Goal: Transaction & Acquisition: Purchase product/service

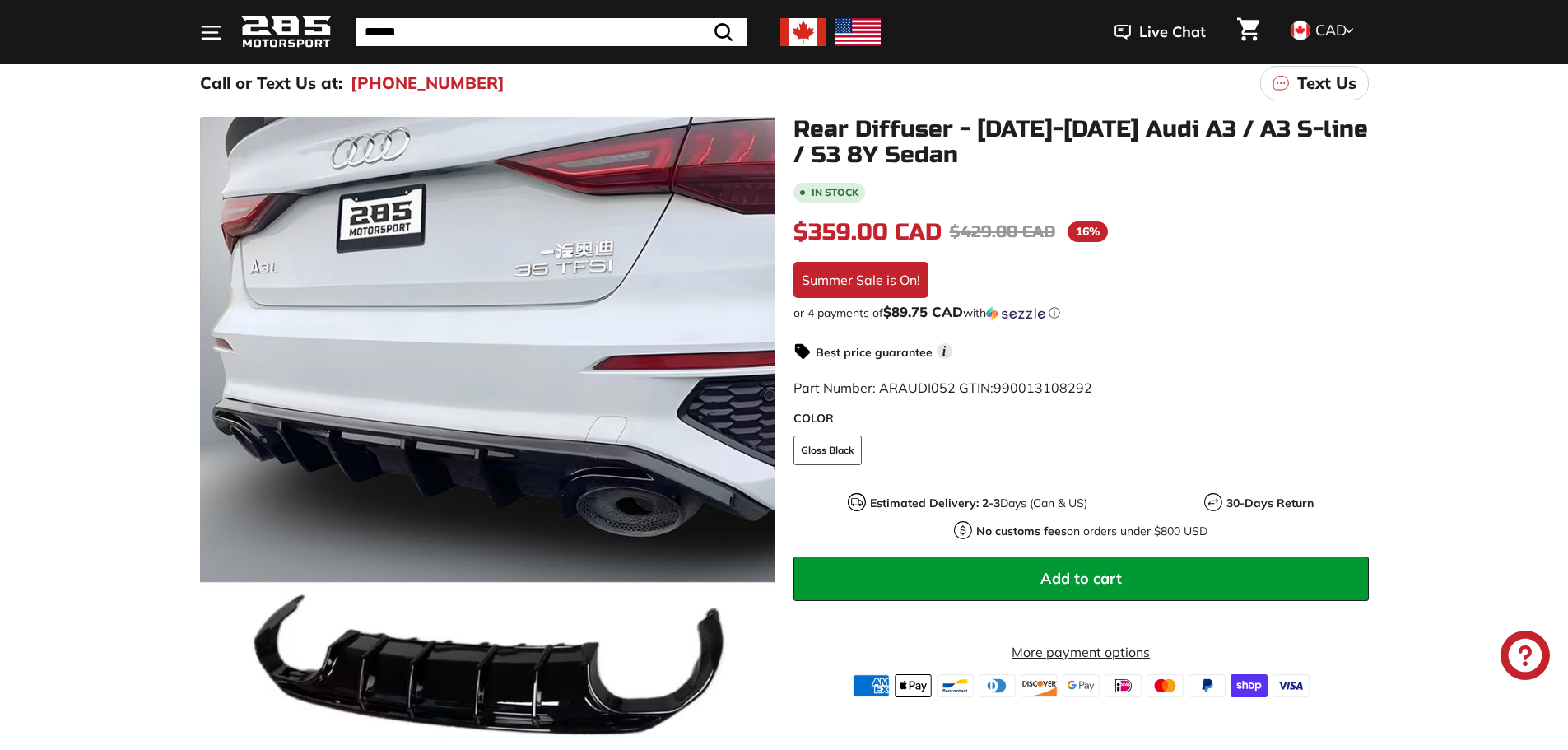
click at [785, 353] on div "Rear Diffuser - 2021-2025 Audi A3 / A3 S-line / S3 8Y Sedan In stock $359.00 CA…" at bounding box center [1072, 407] width 594 height 581
click at [792, 19] on img at bounding box center [803, 32] width 46 height 28
click at [793, 35] on img at bounding box center [803, 32] width 46 height 28
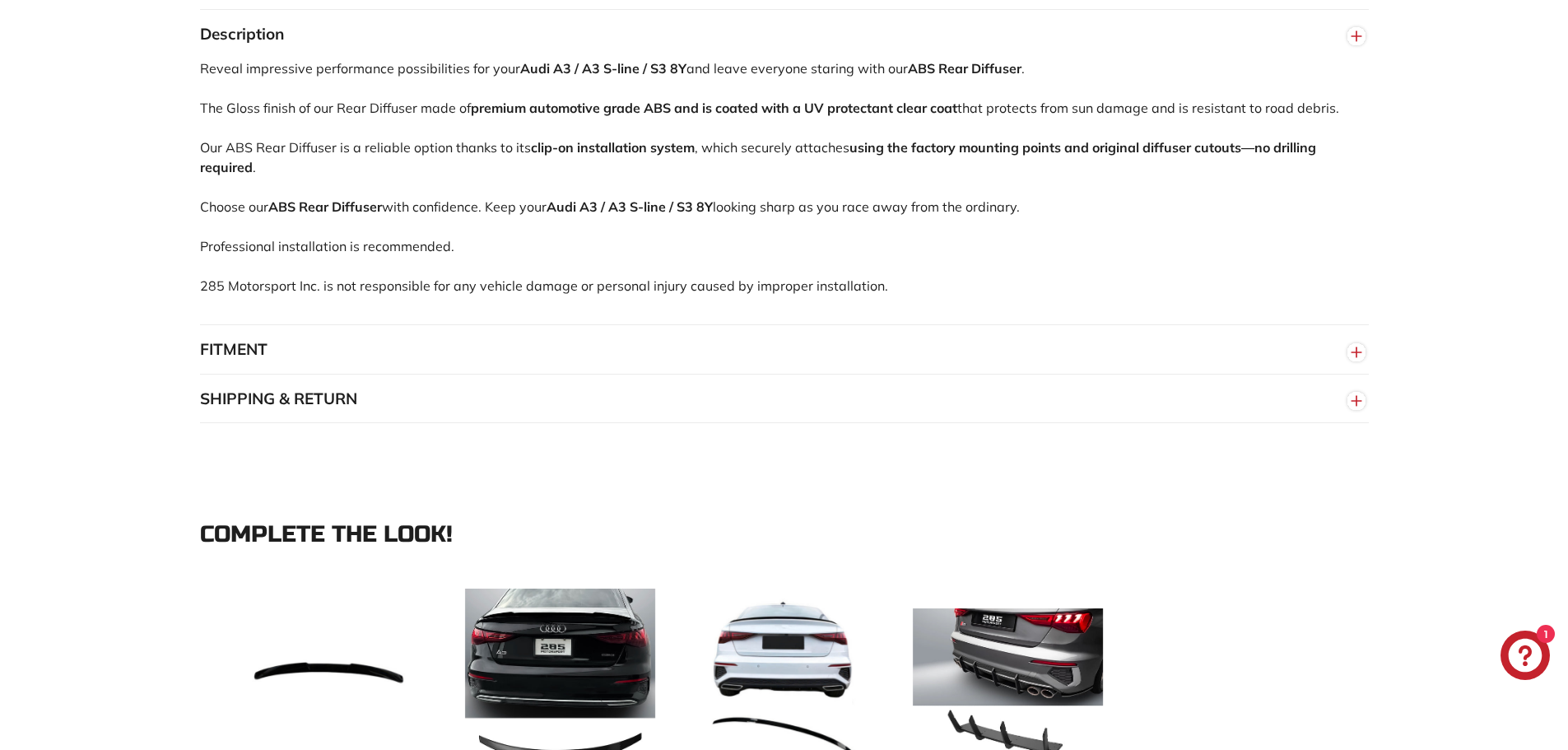
scroll to position [1152, 0]
click at [848, 377] on button "SHIPPING & RETURN" at bounding box center [785, 398] width 1169 height 49
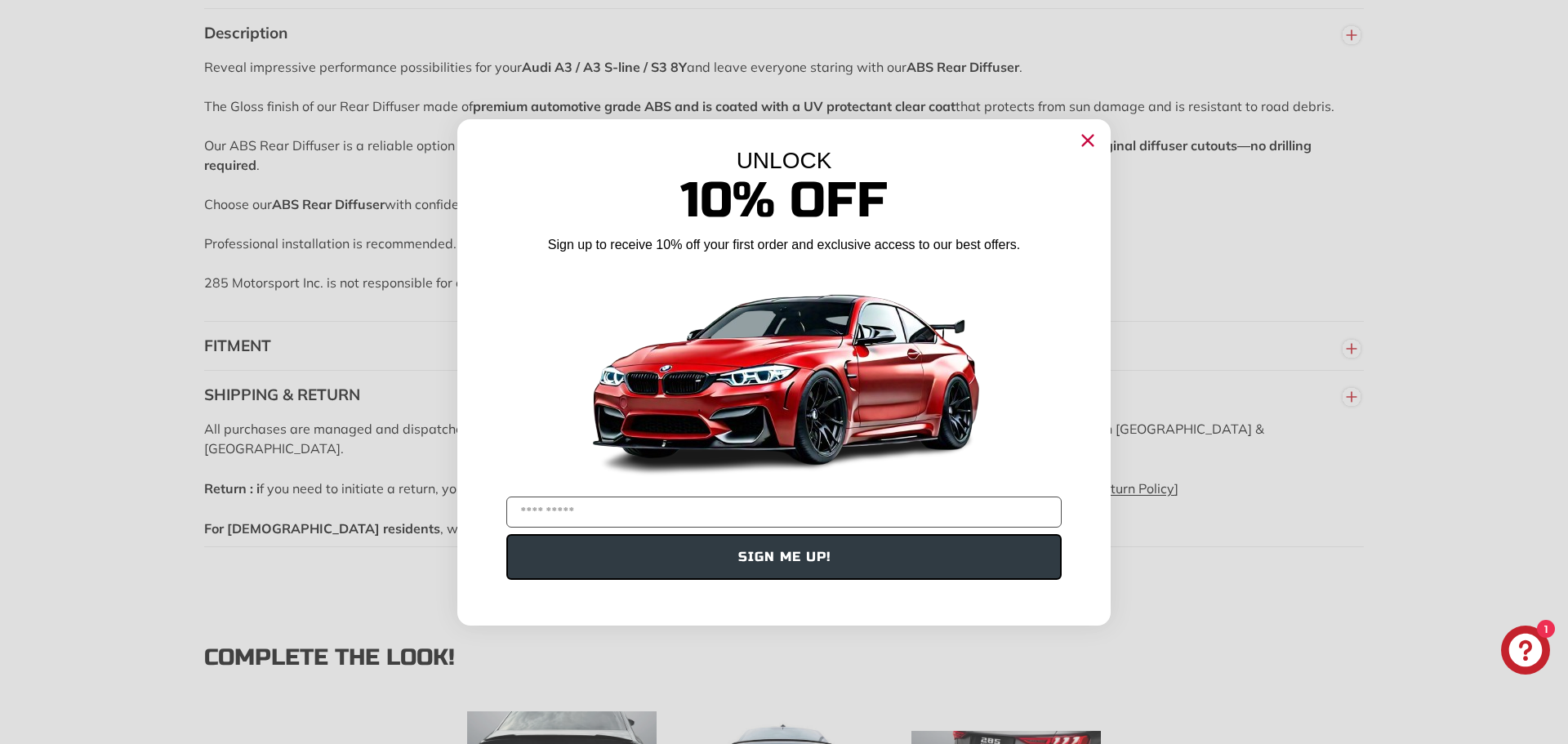
click at [1082, 147] on circle "Close dialog" at bounding box center [1088, 139] width 24 height 24
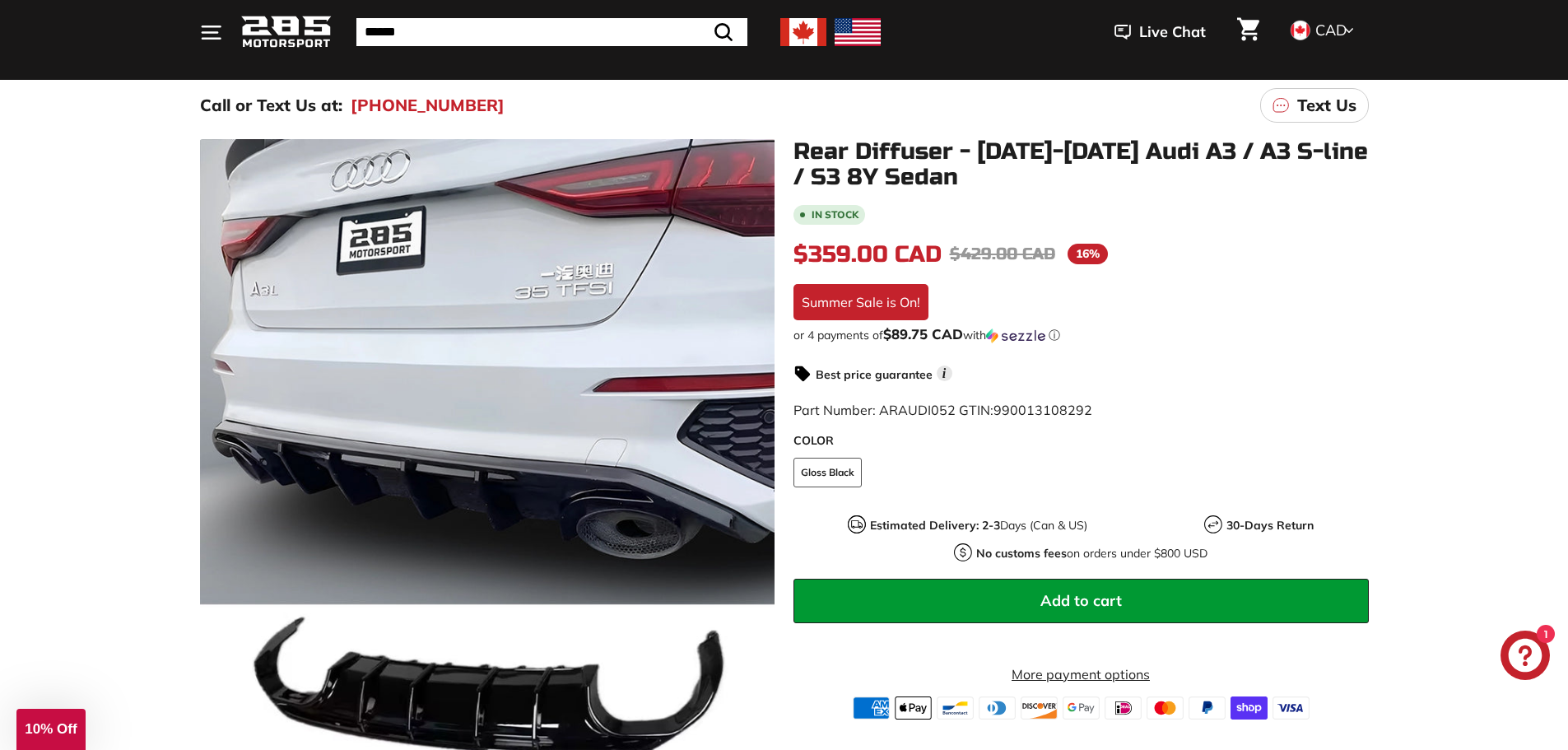
scroll to position [0, 0]
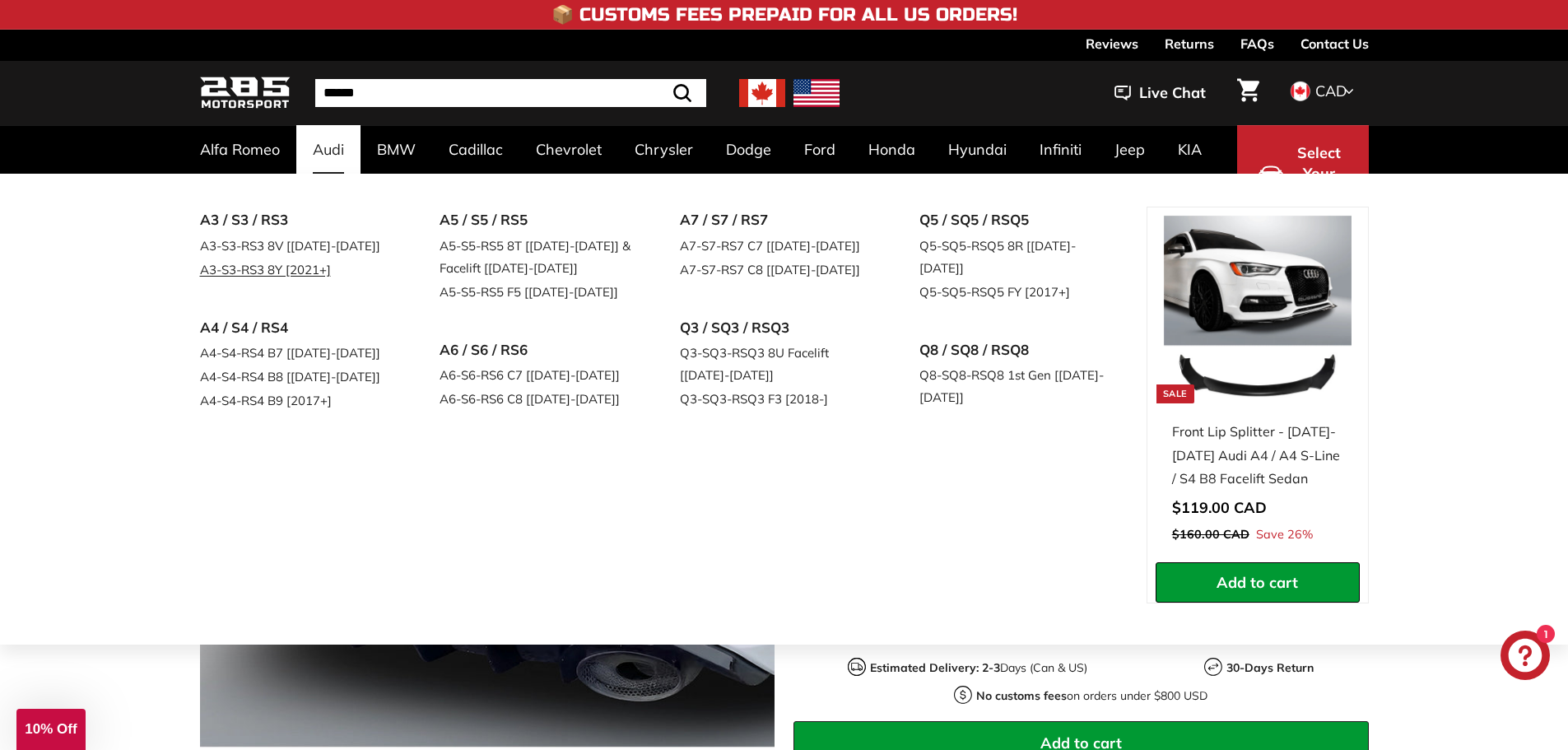
click at [286, 273] on link "A3-S3-RS3 8Y [2021+]" at bounding box center [297, 269] width 194 height 24
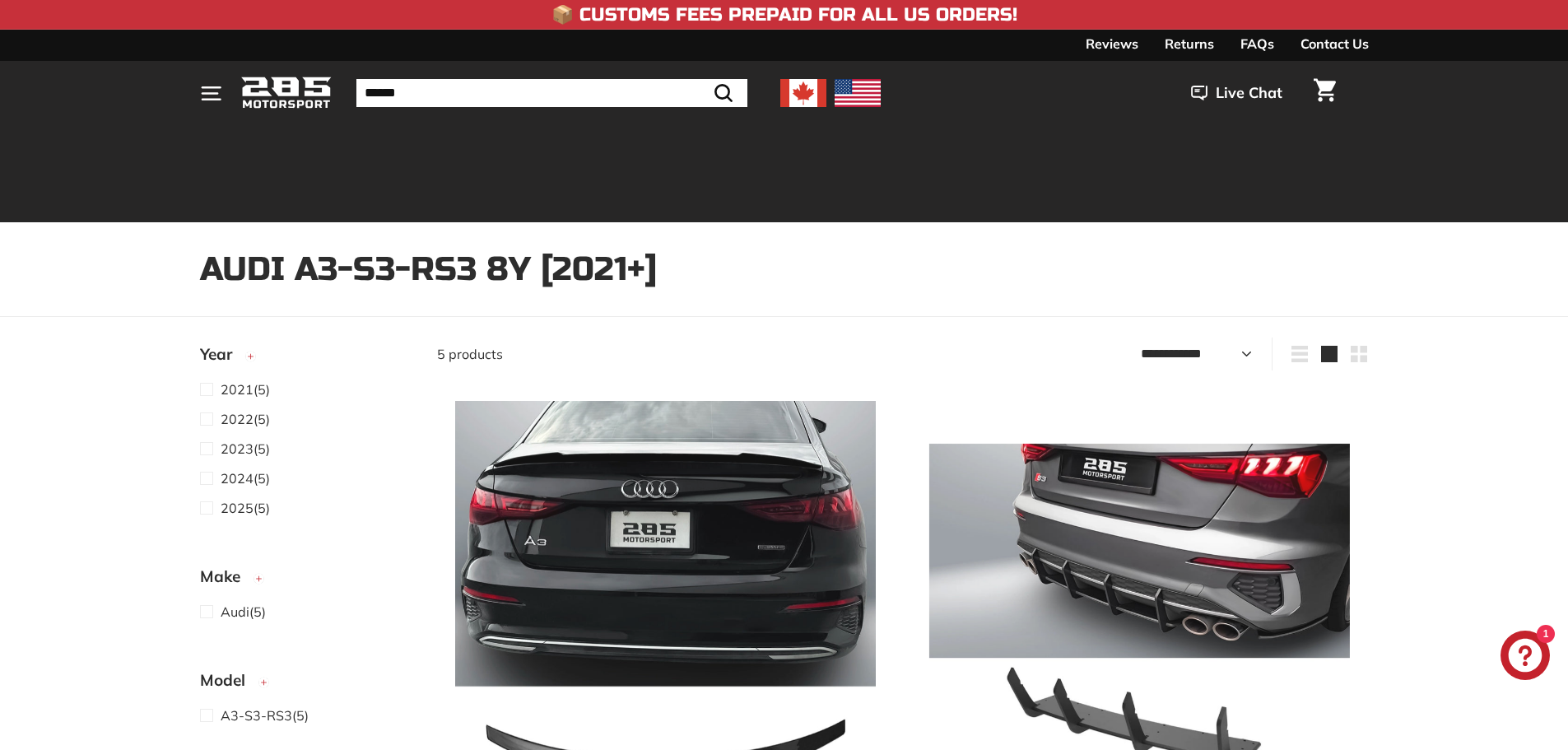
select select "**********"
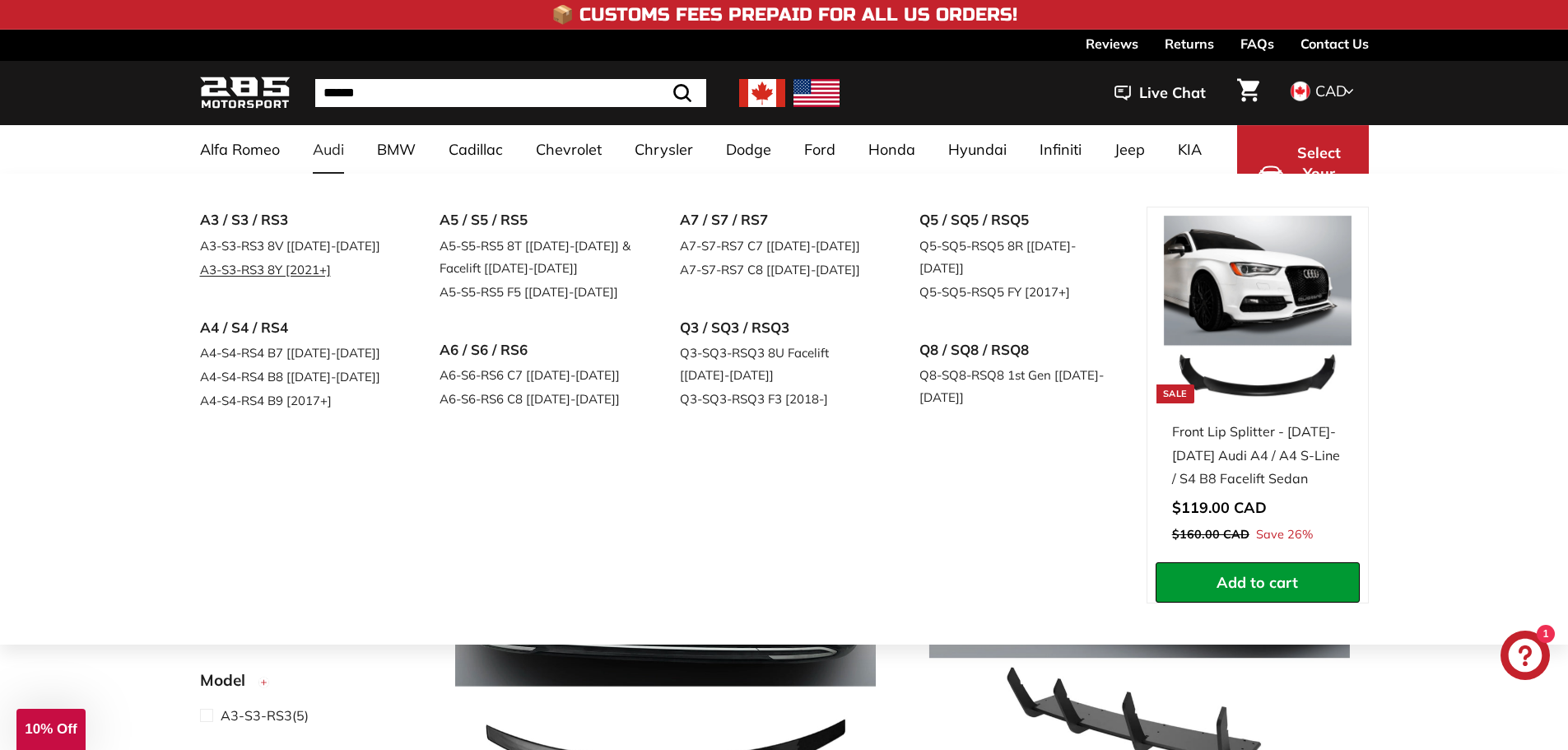
click at [315, 268] on link "A3-S3-RS3 8Y [2021+]" at bounding box center [297, 269] width 194 height 24
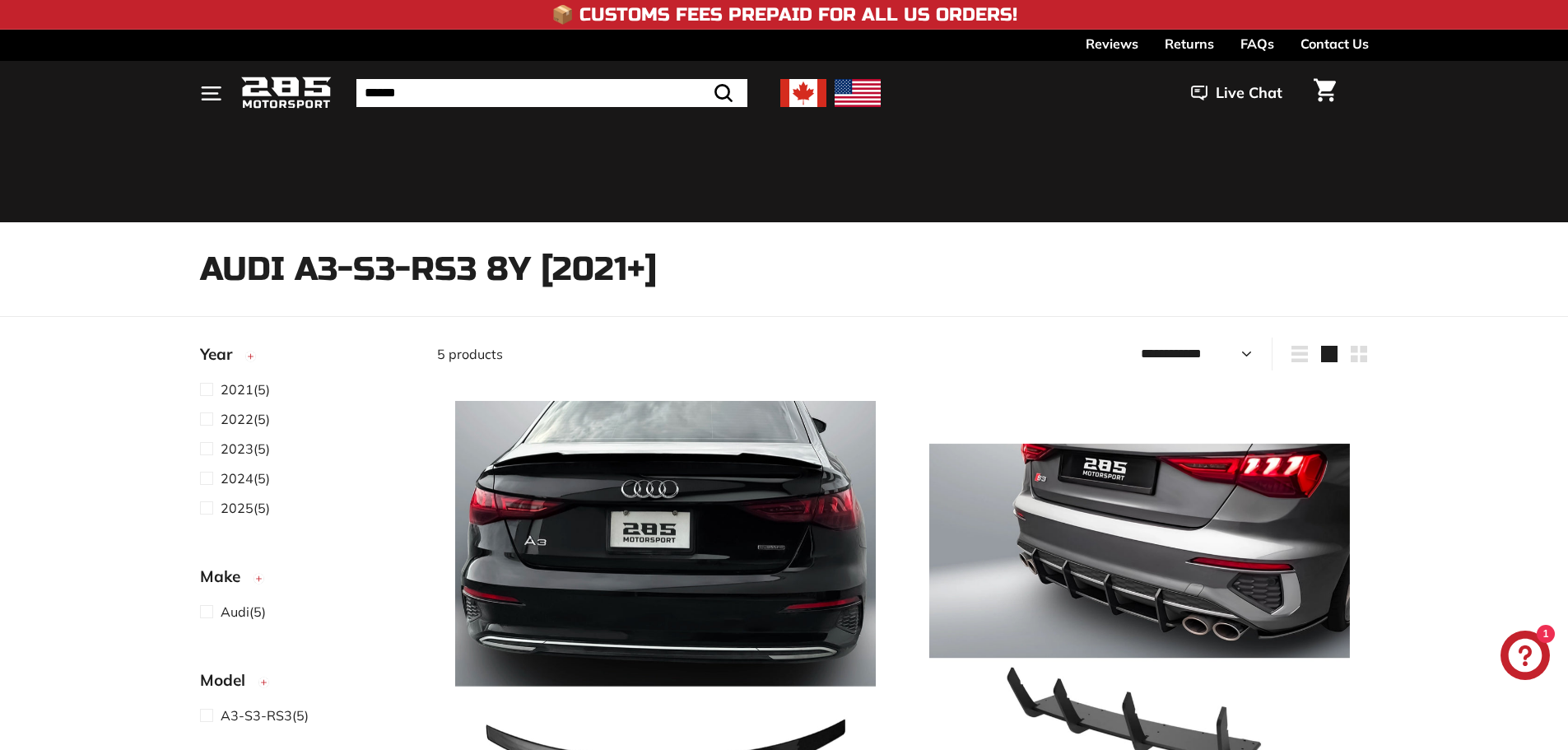
click at [1185, 338] on select "**********" at bounding box center [1196, 354] width 125 height 33
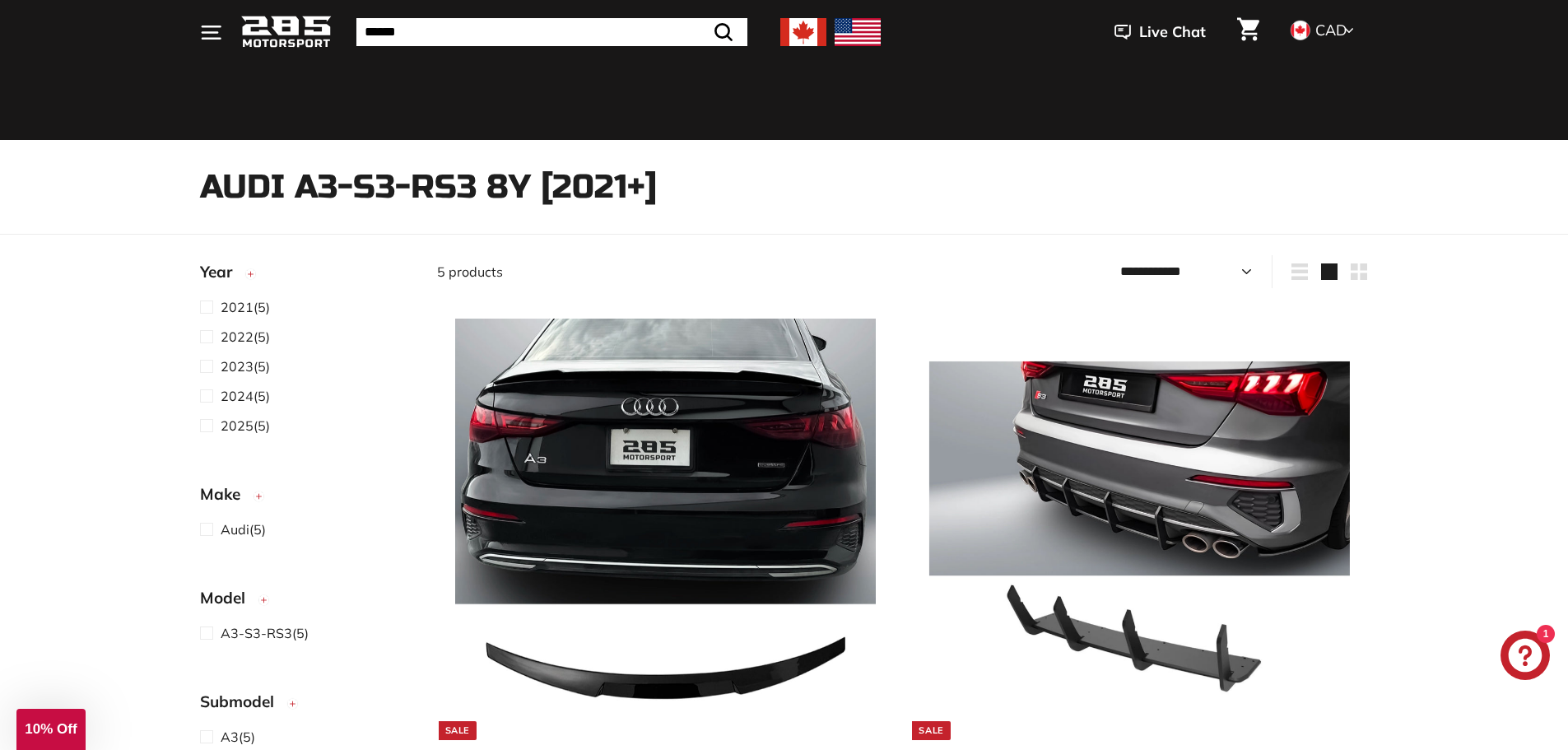
select select "******"
click at [1113, 255] on select "**********" at bounding box center [1186, 271] width 146 height 33
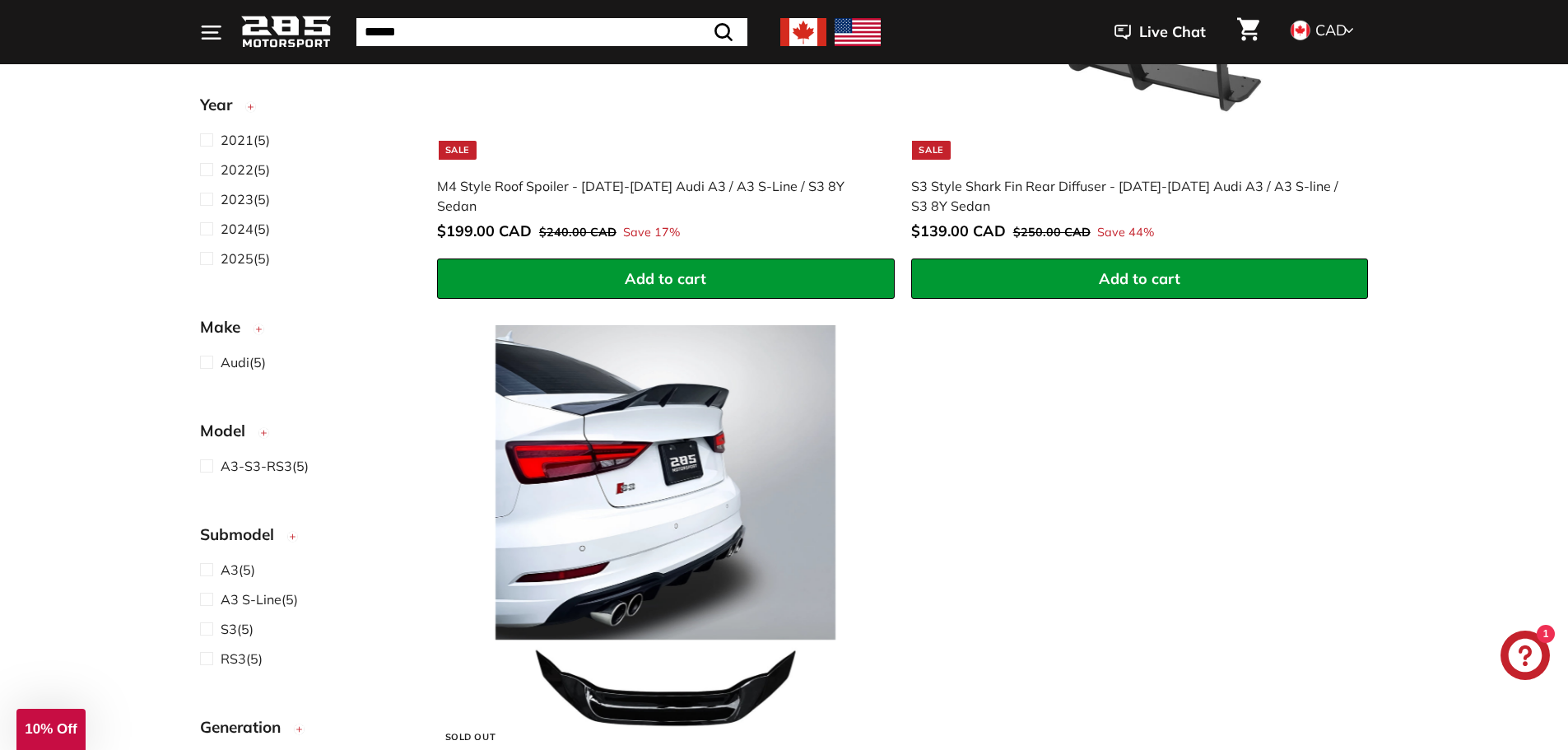
scroll to position [905, 0]
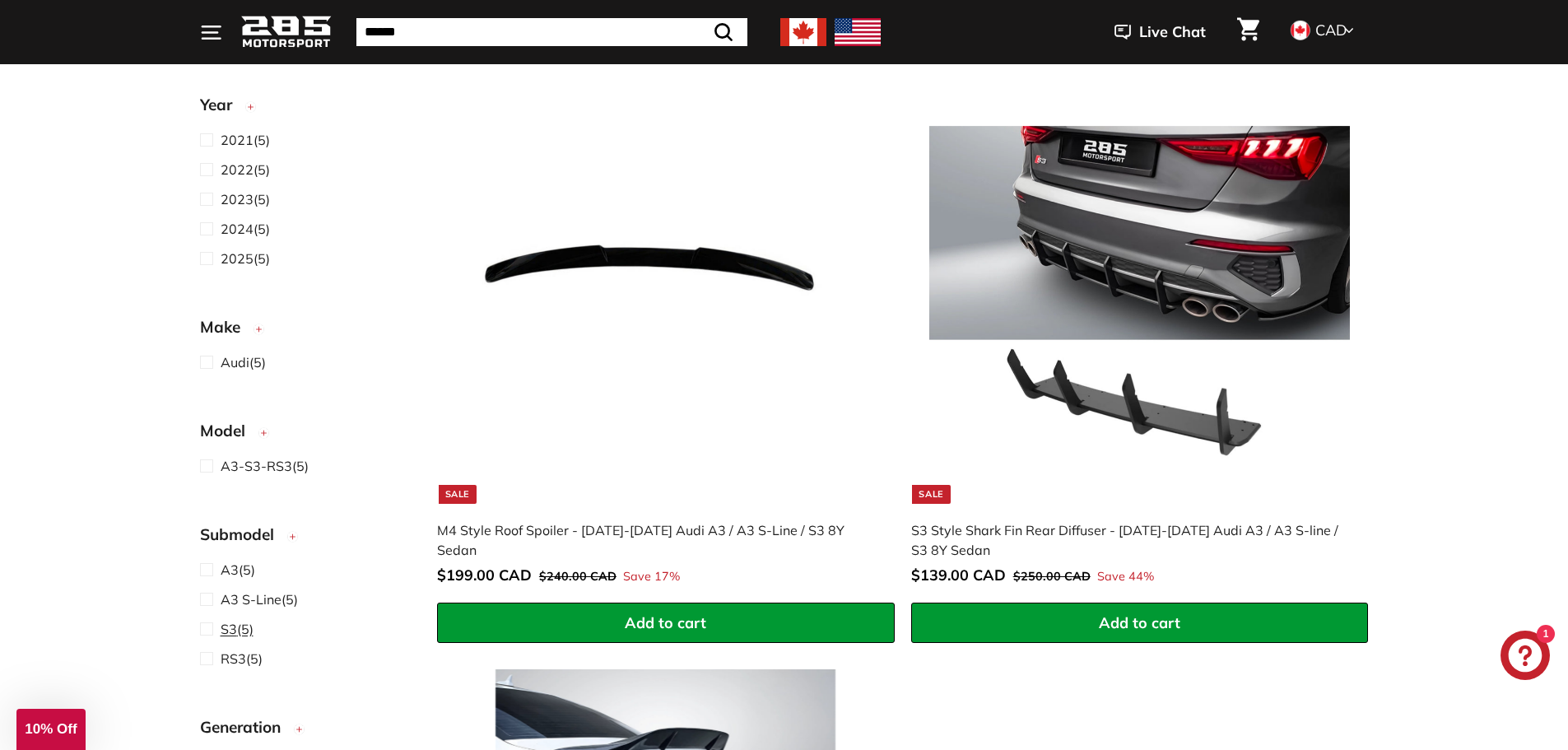
click at [213, 636] on span at bounding box center [211, 629] width 21 height 20
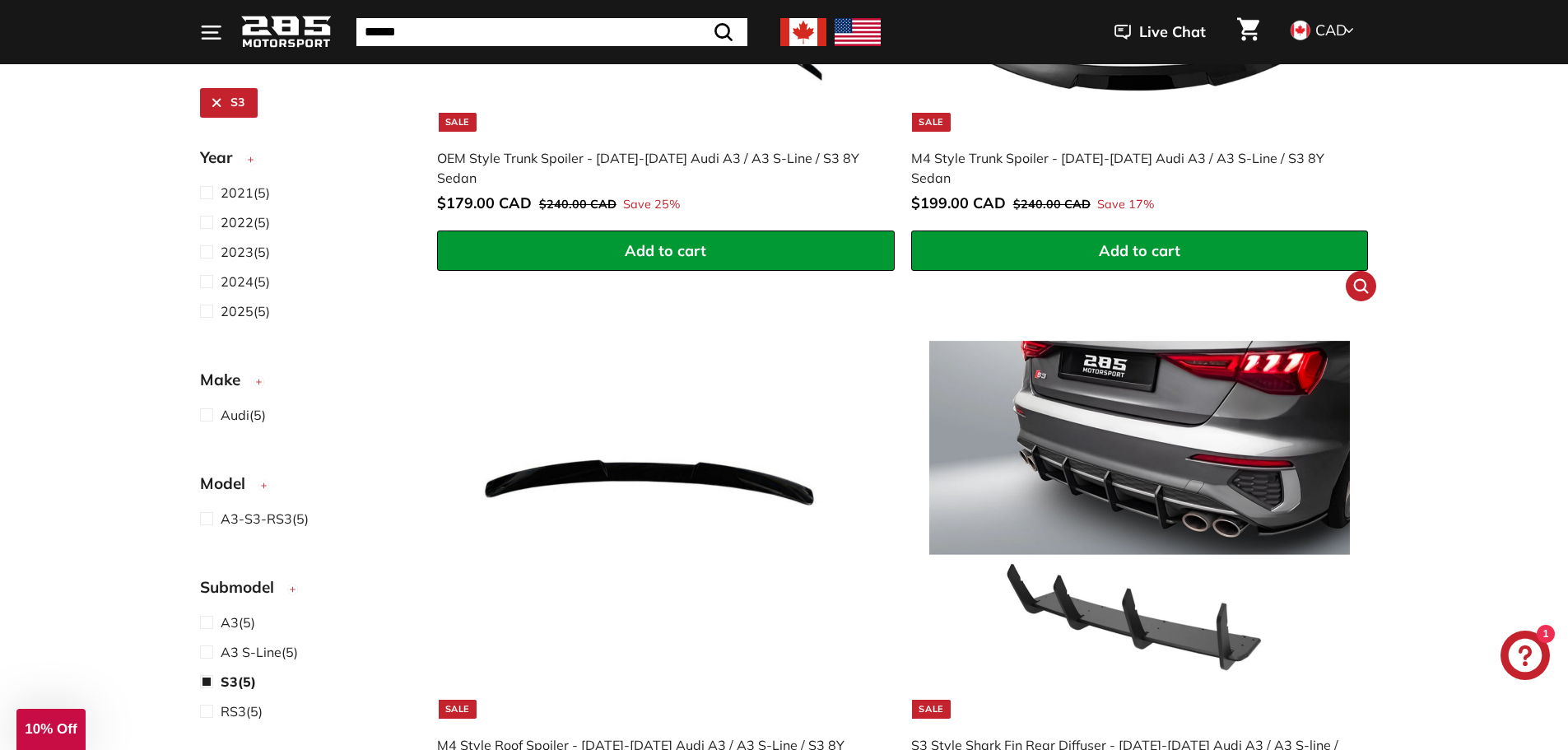
scroll to position [197, 0]
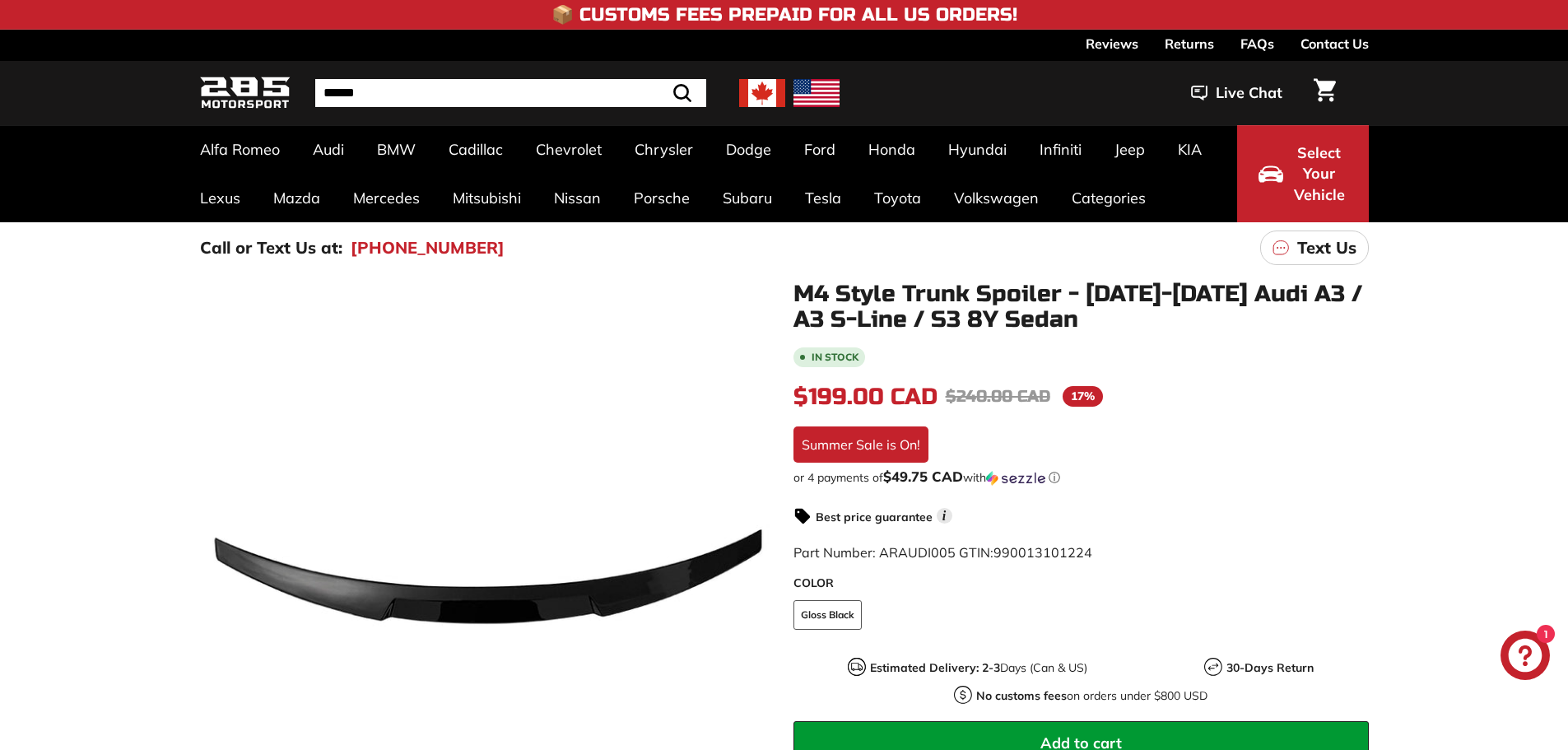
click at [749, 580] on icon at bounding box center [751, 572] width 38 height 38
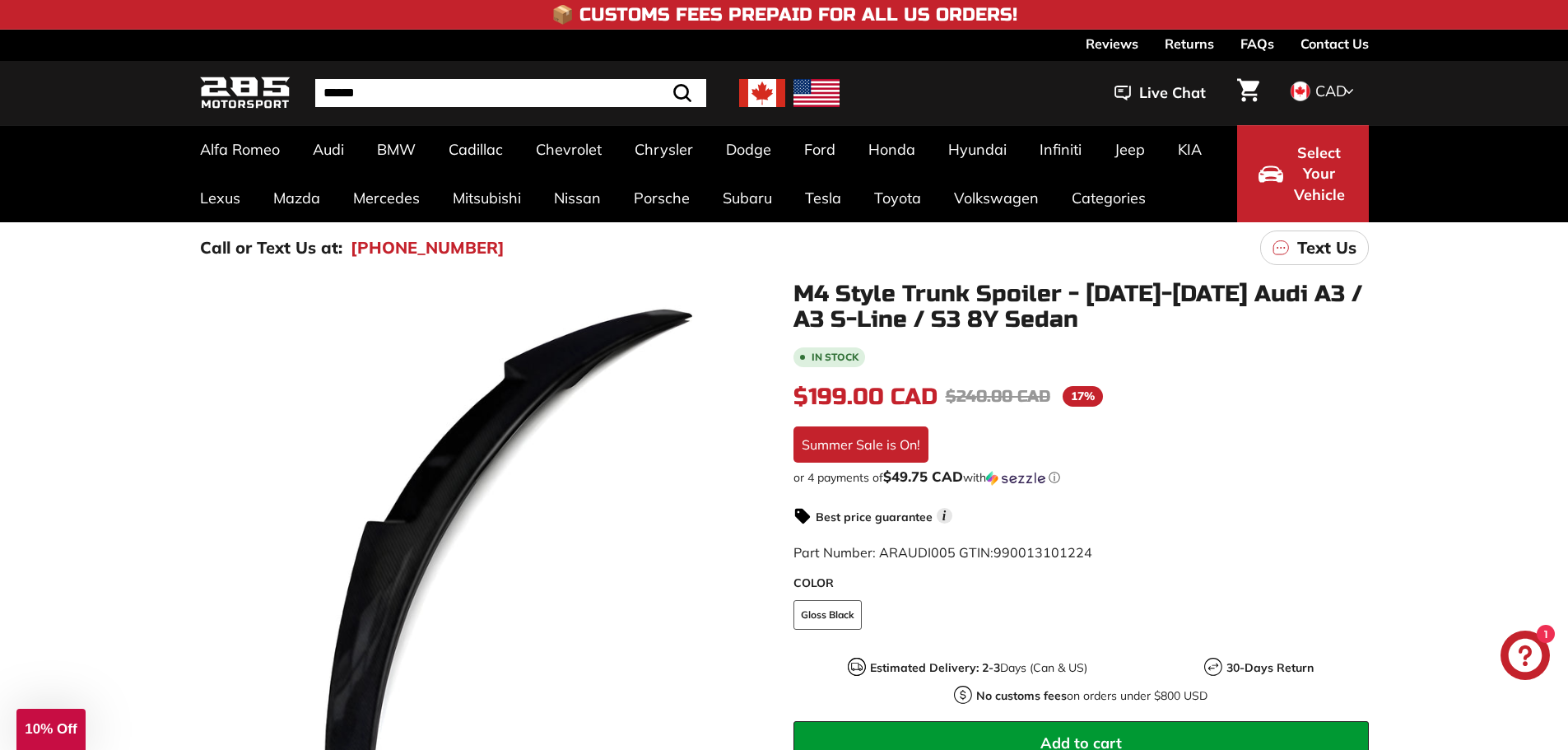
click at [749, 580] on icon at bounding box center [751, 572] width 38 height 38
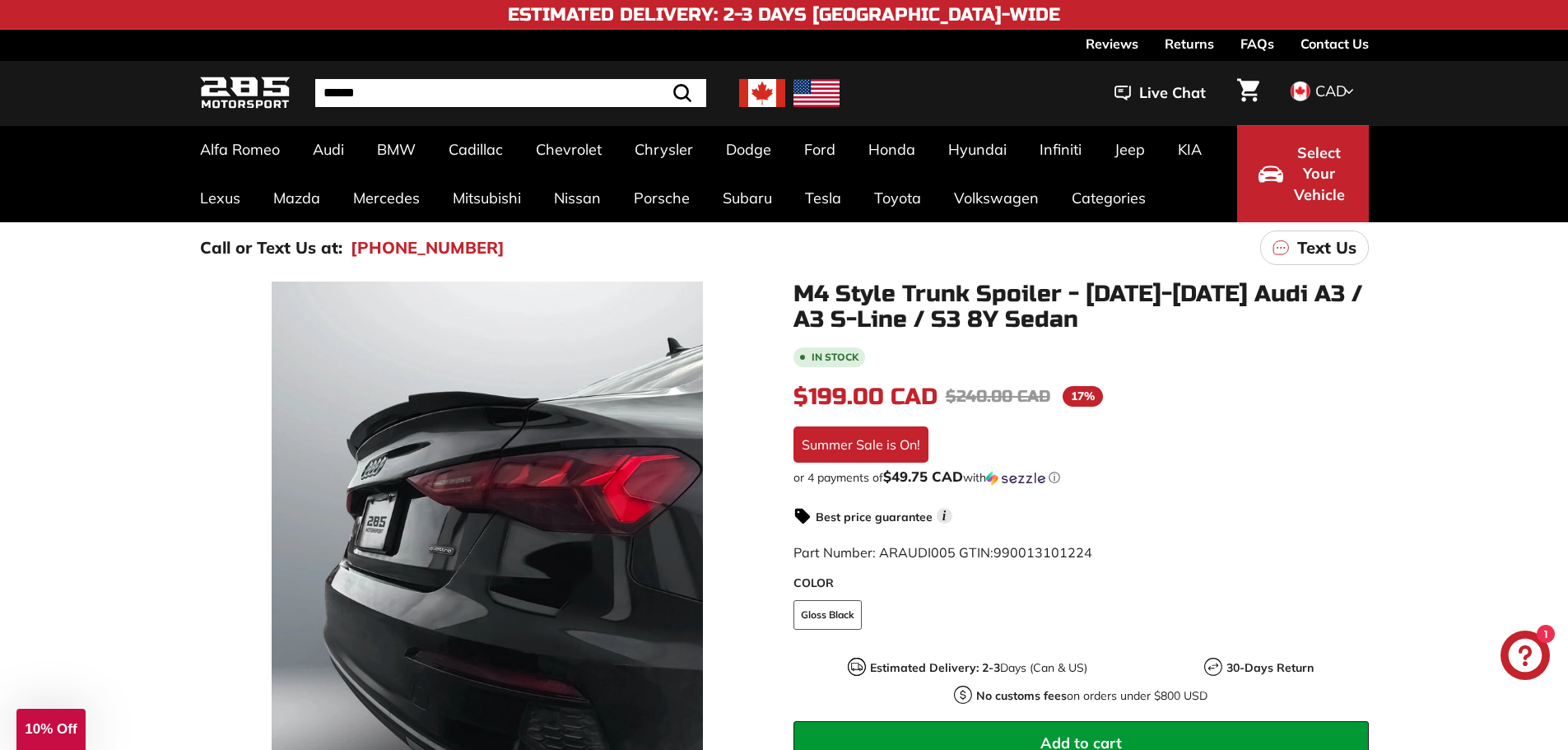
click at [749, 580] on icon at bounding box center [751, 572] width 38 height 38
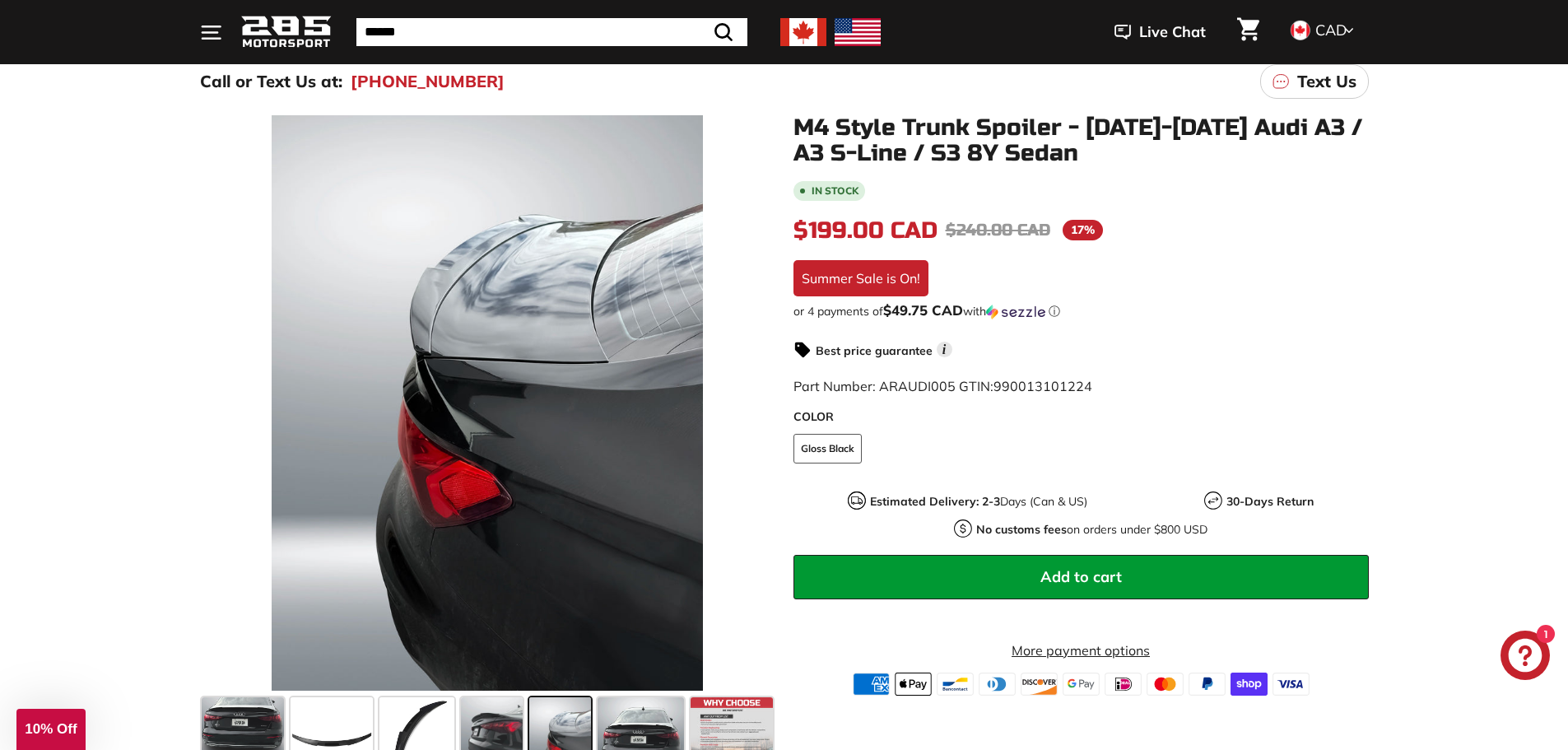
scroll to position [165, 0]
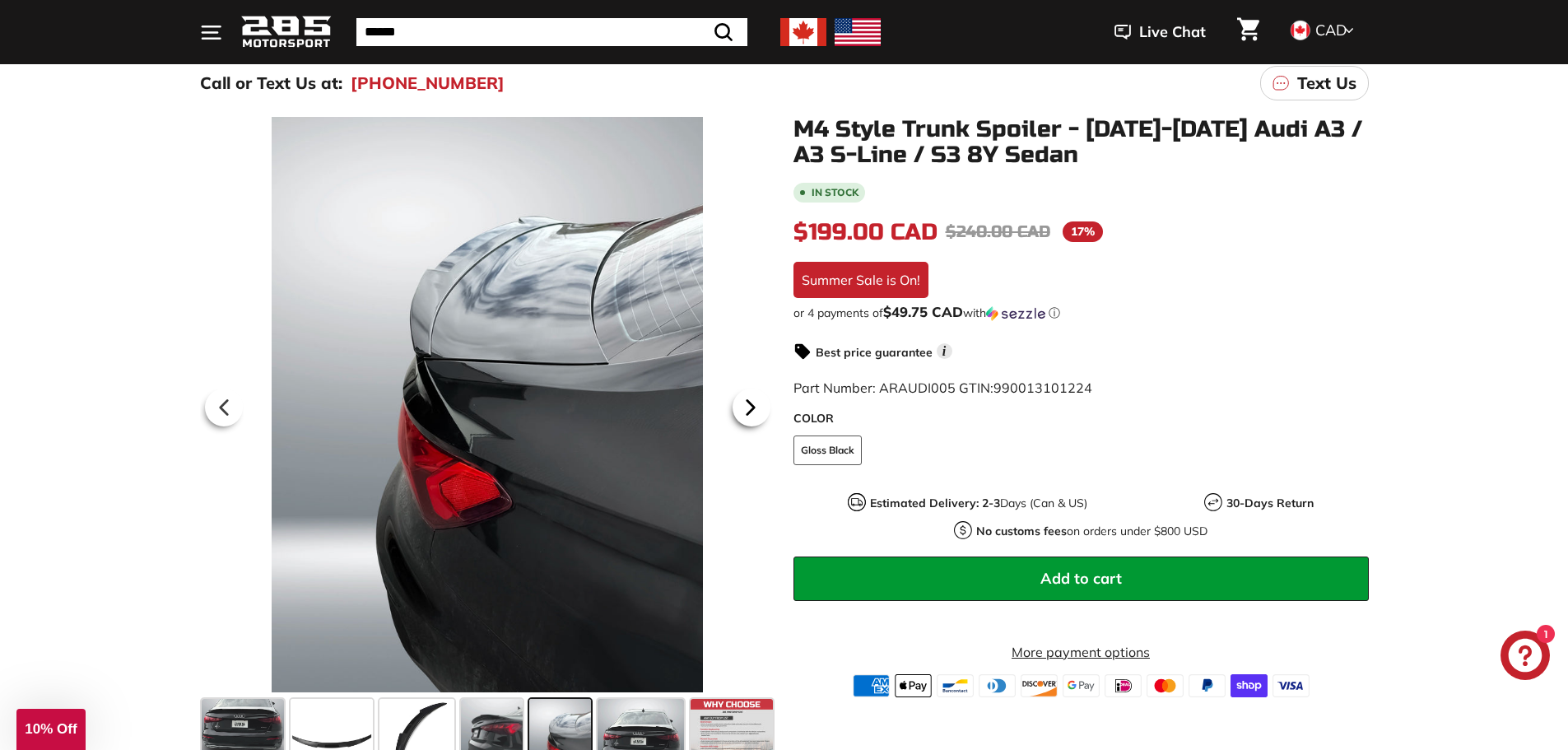
click at [752, 417] on icon at bounding box center [751, 407] width 38 height 38
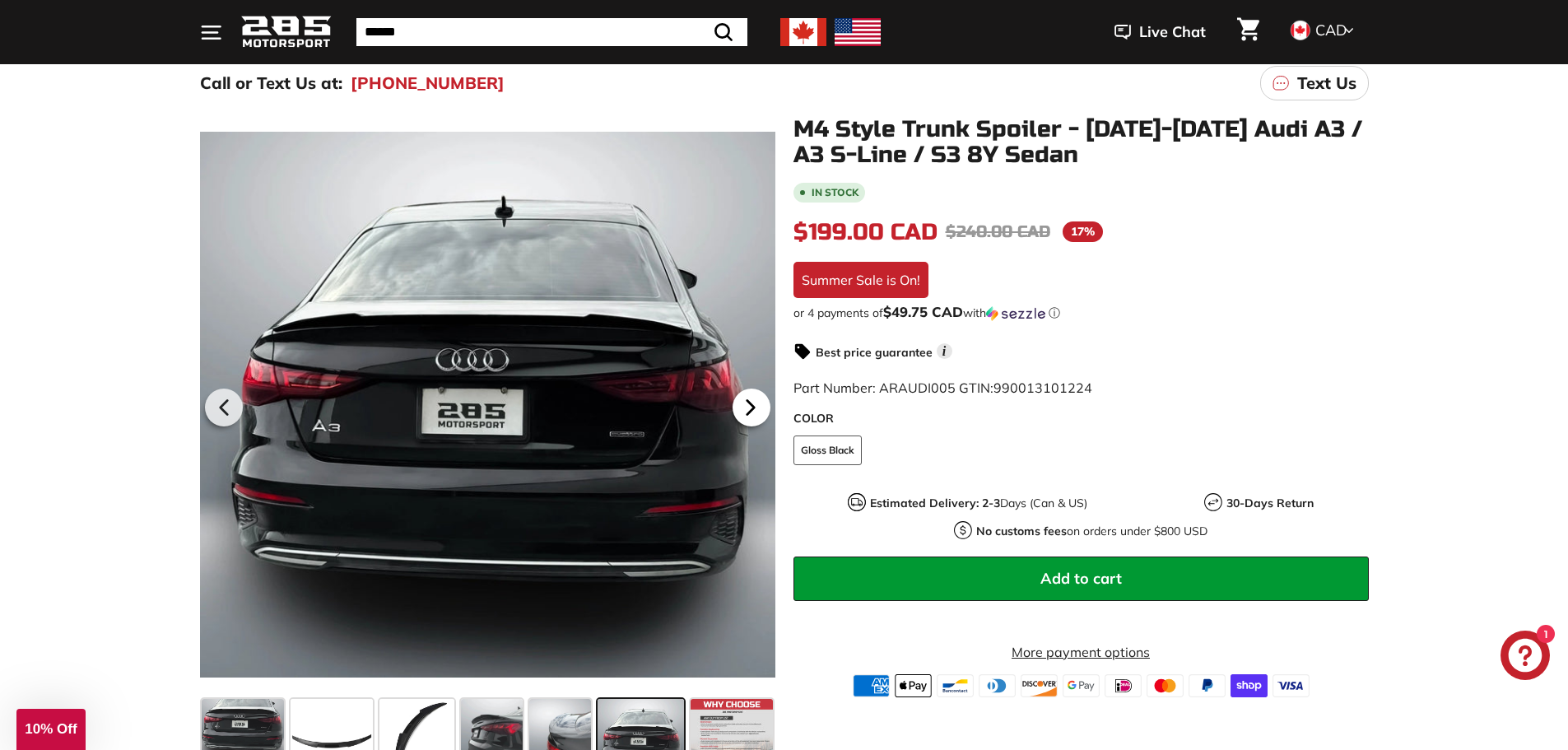
click at [752, 417] on icon at bounding box center [751, 407] width 38 height 38
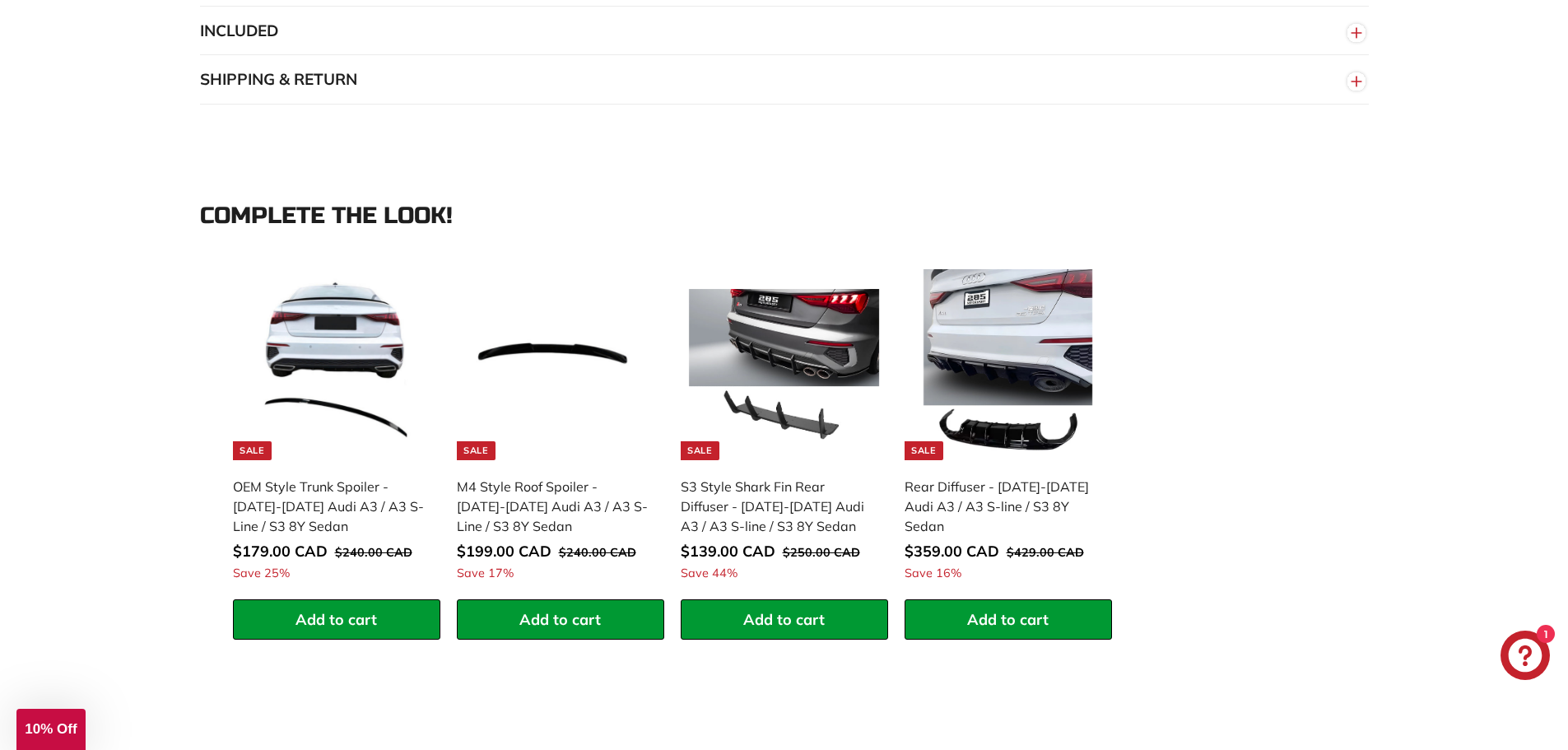
scroll to position [1399, 0]
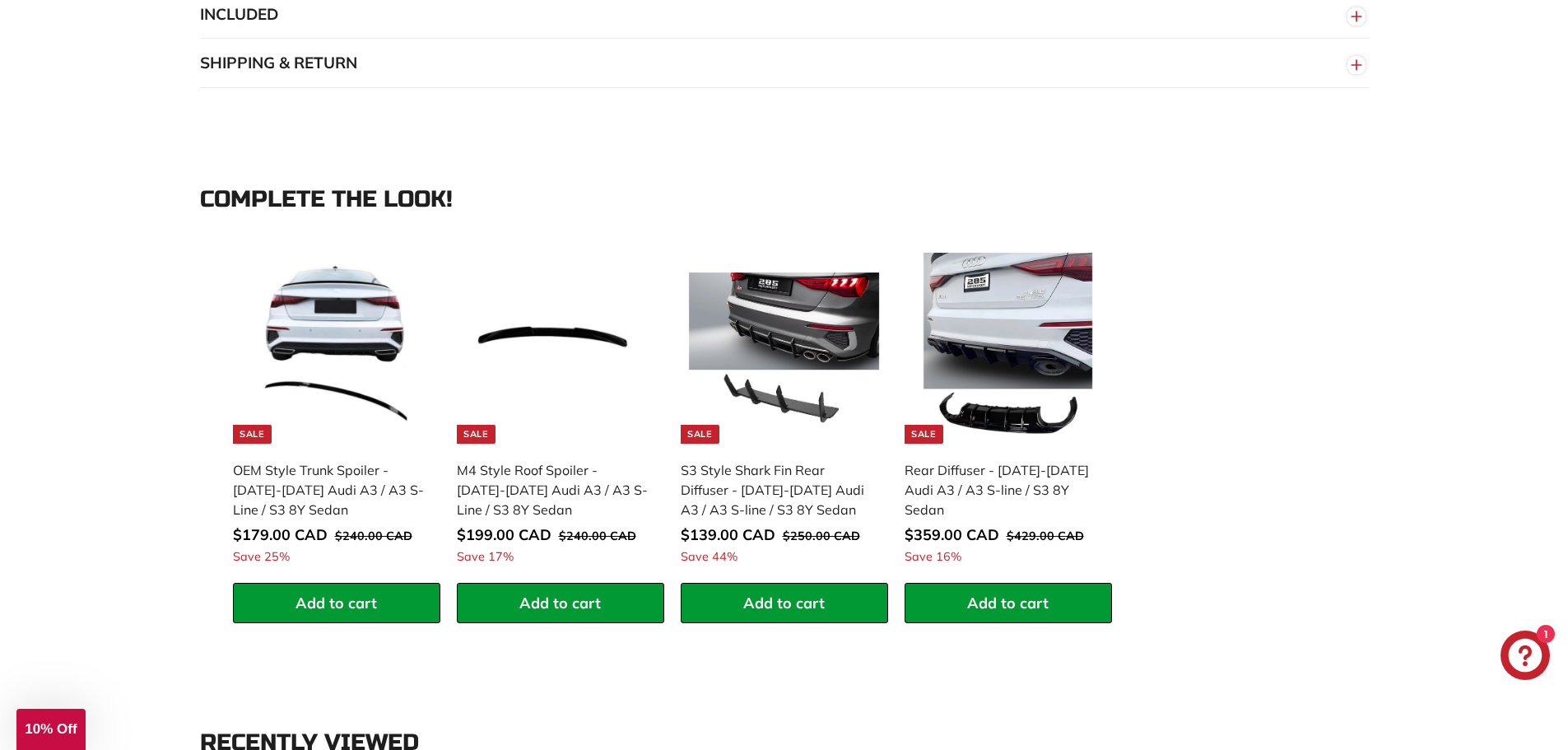
click at [1384, 424] on div "**********" at bounding box center [785, 438] width 1235 height 387
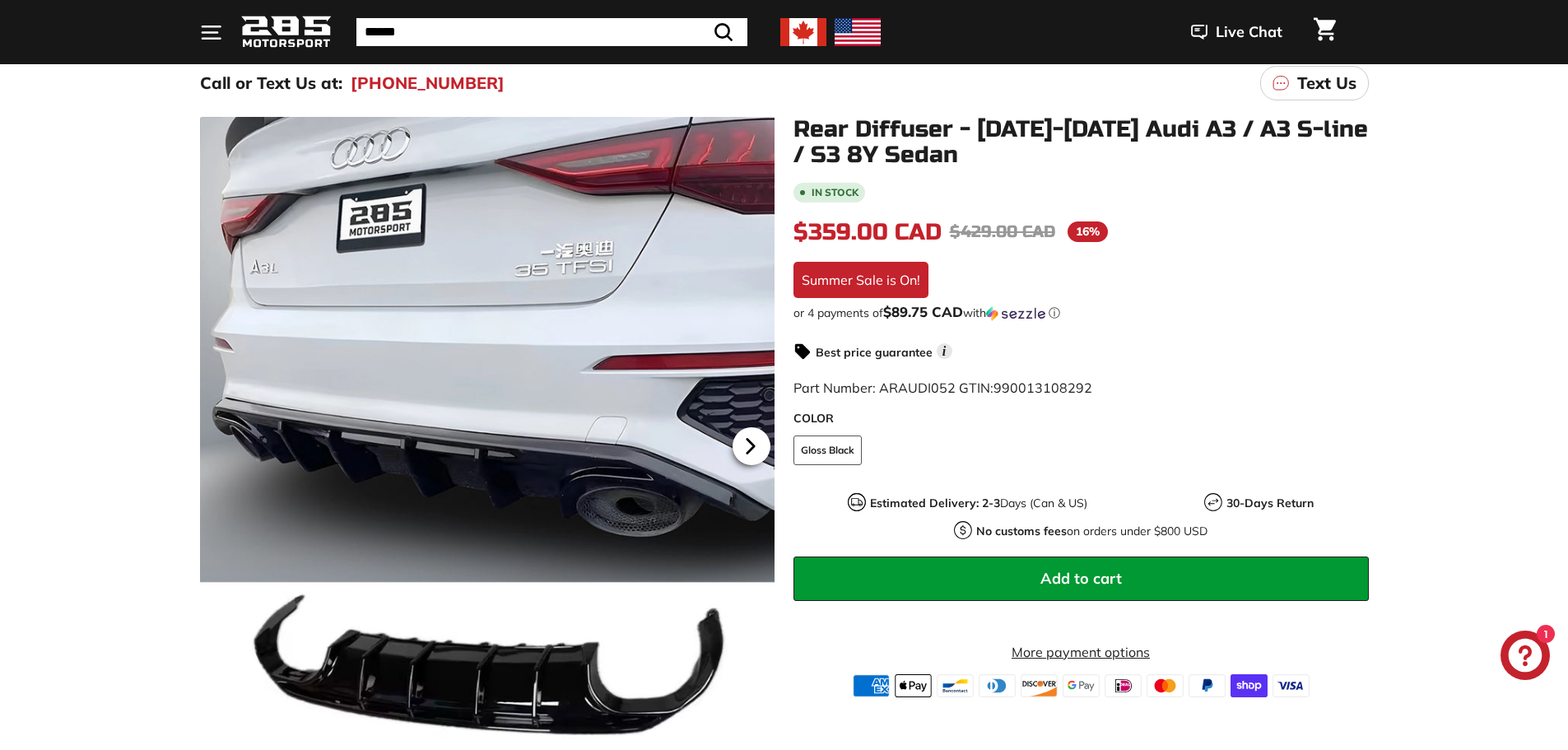
click at [747, 434] on icon at bounding box center [751, 446] width 38 height 38
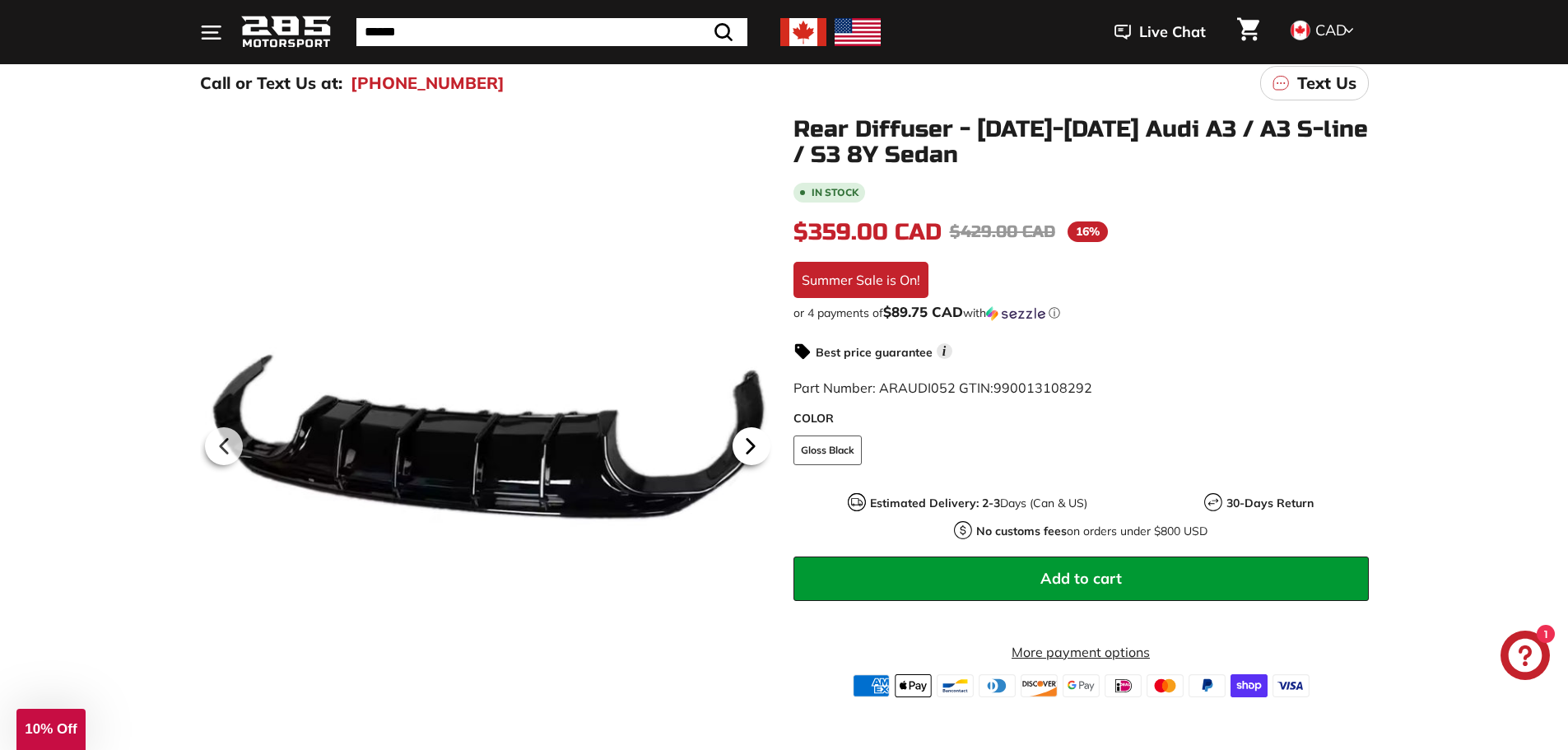
click at [748, 449] on icon at bounding box center [749, 445] width 7 height 14
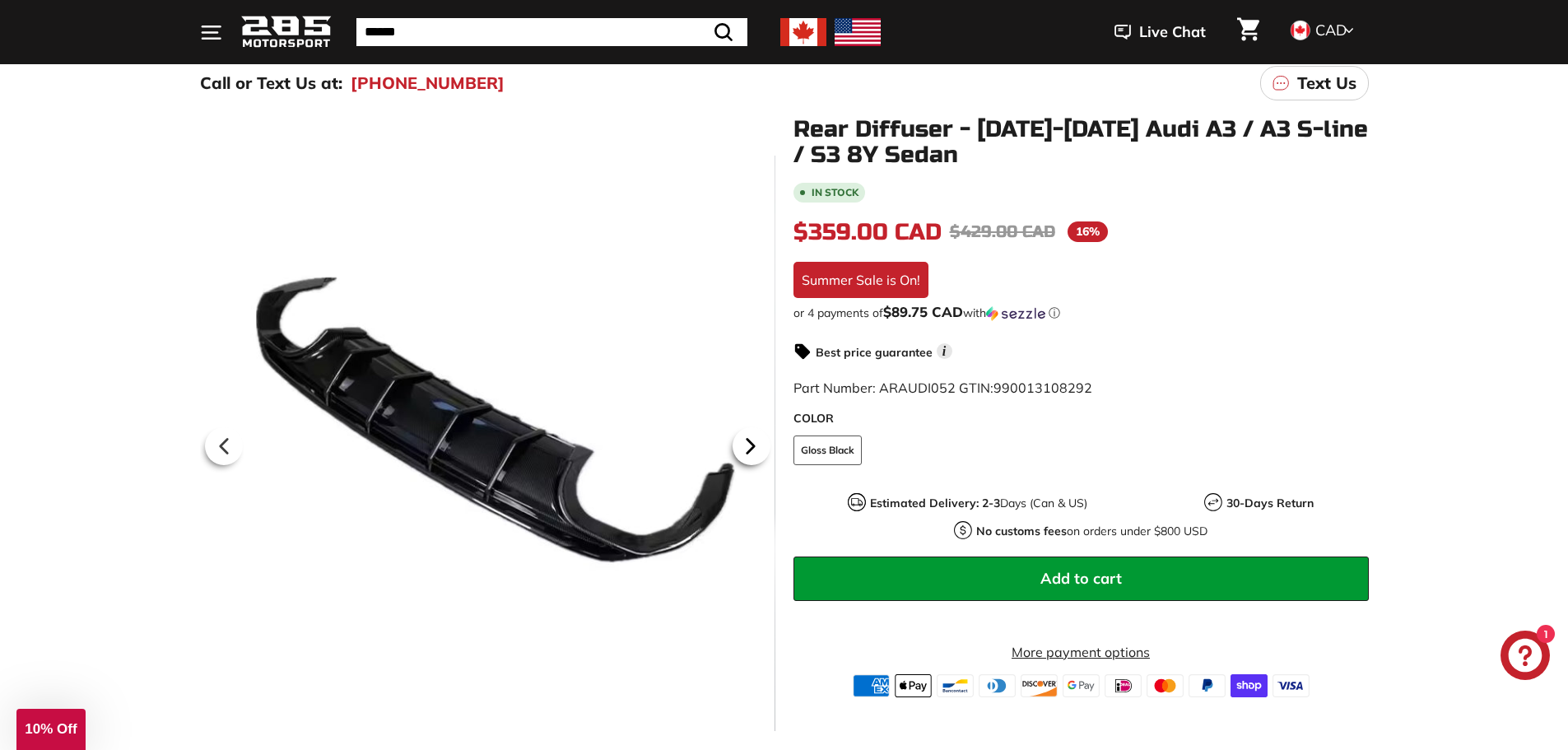
click at [748, 449] on icon at bounding box center [749, 445] width 7 height 14
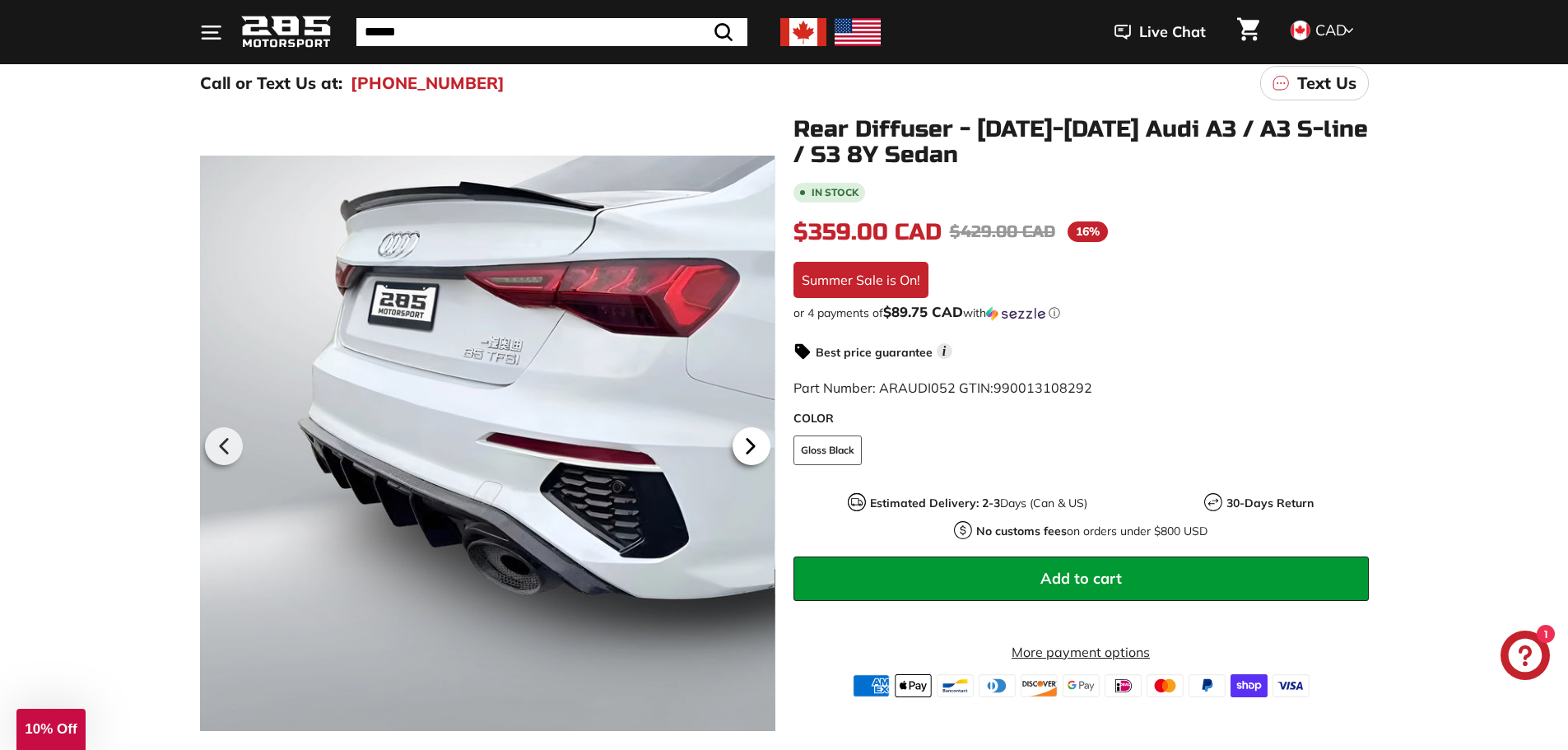
click at [748, 449] on icon at bounding box center [749, 445] width 7 height 14
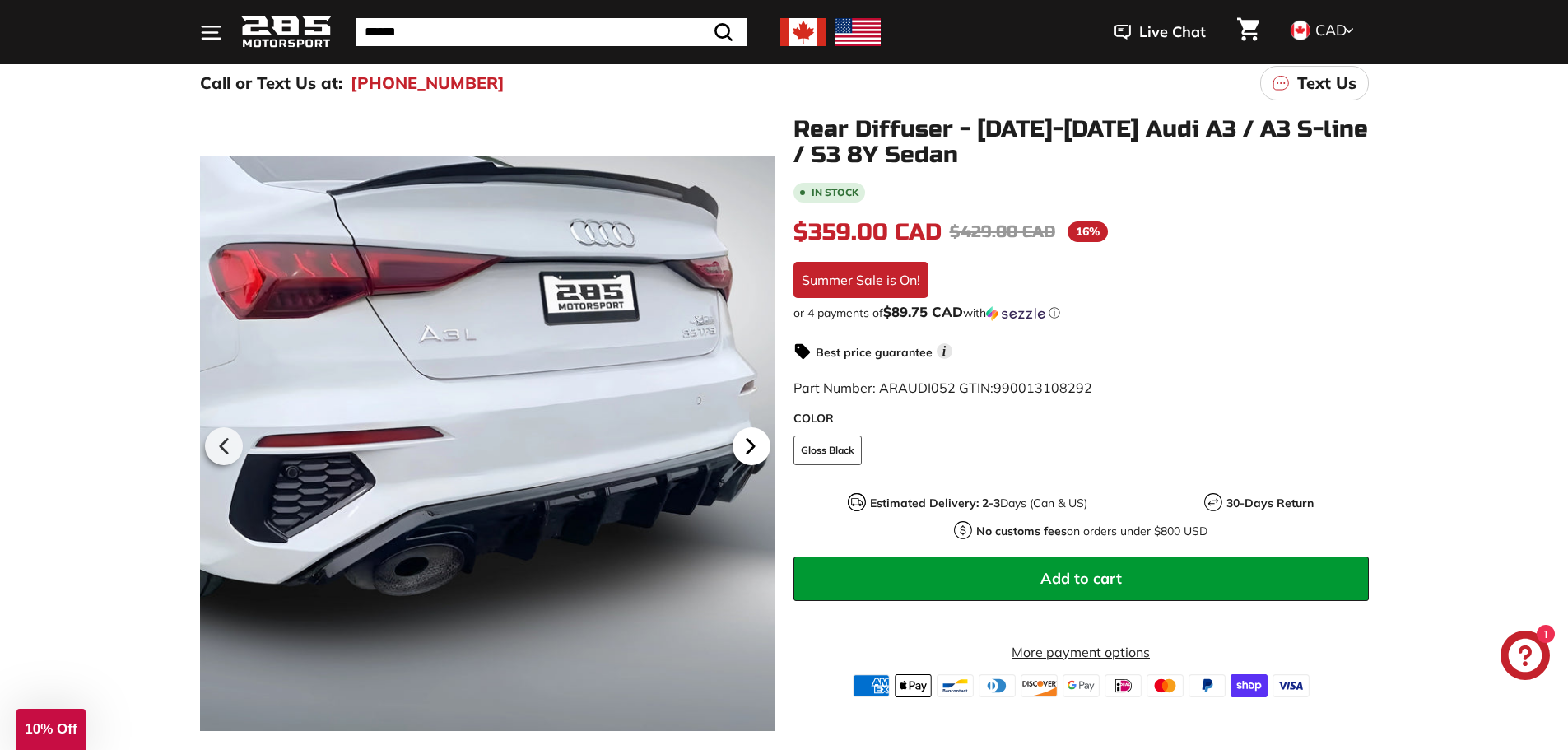
click at [748, 449] on icon at bounding box center [749, 445] width 7 height 14
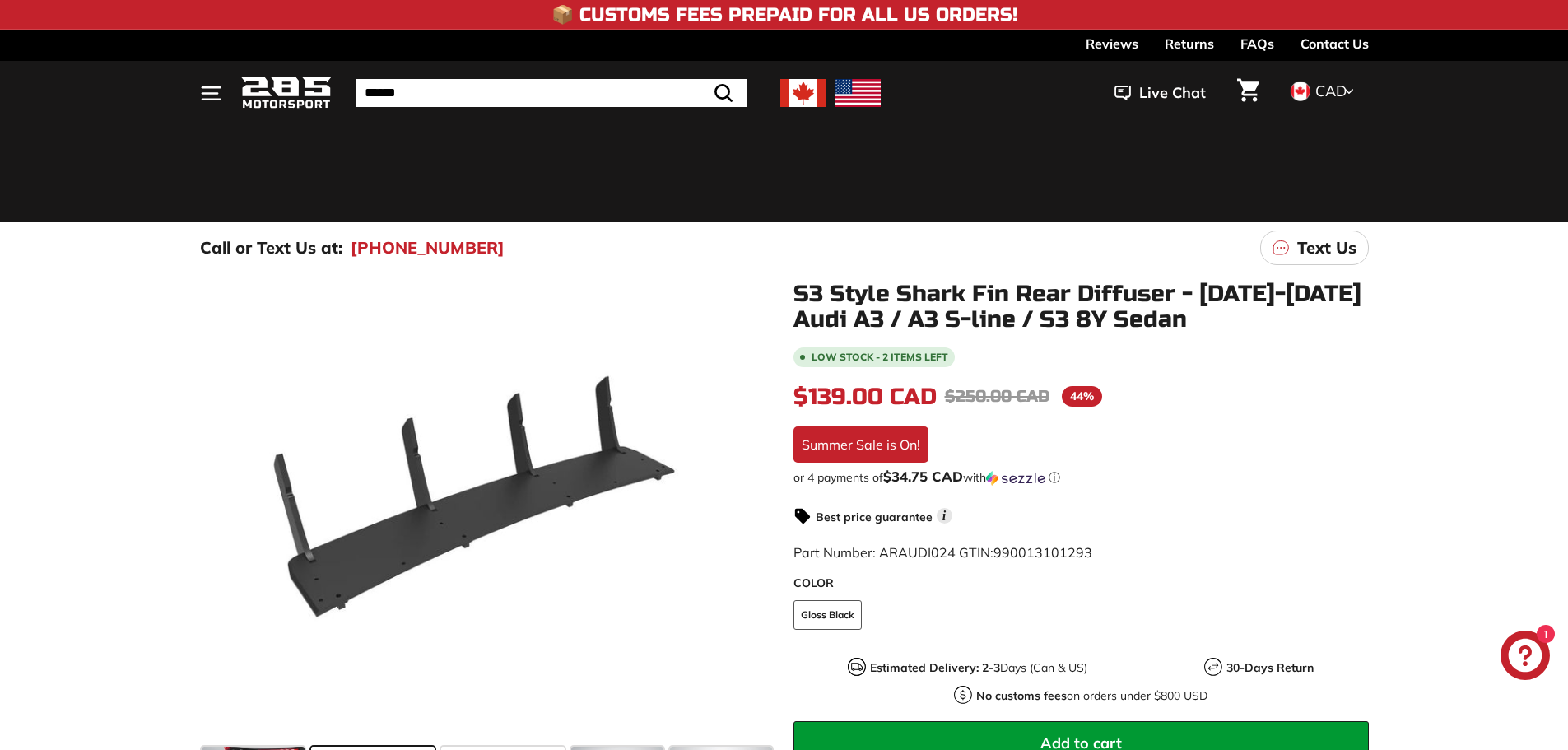
click at [745, 494] on icon at bounding box center [751, 513] width 38 height 38
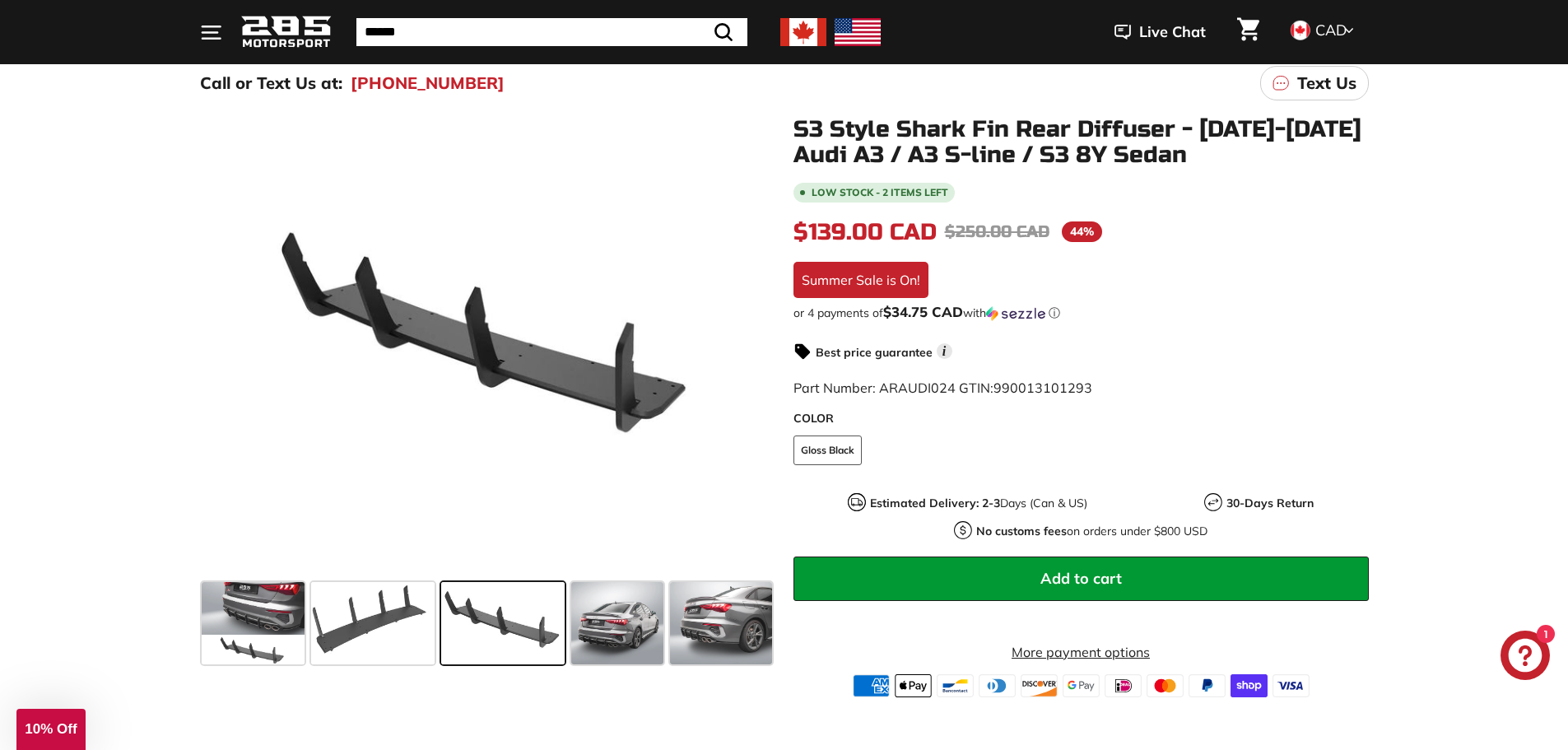
click at [745, 353] on icon at bounding box center [751, 348] width 38 height 38
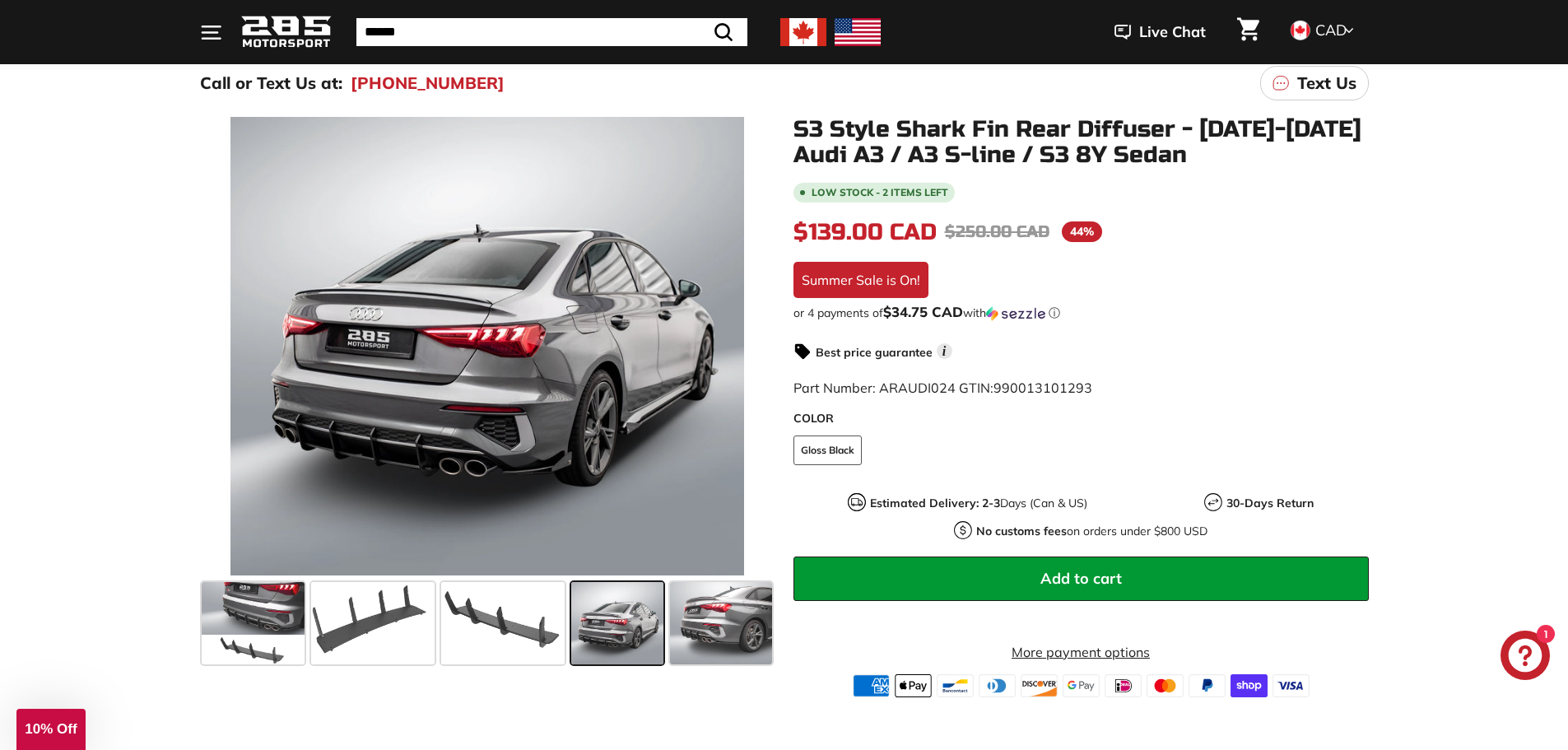
click at [745, 353] on icon at bounding box center [751, 348] width 38 height 38
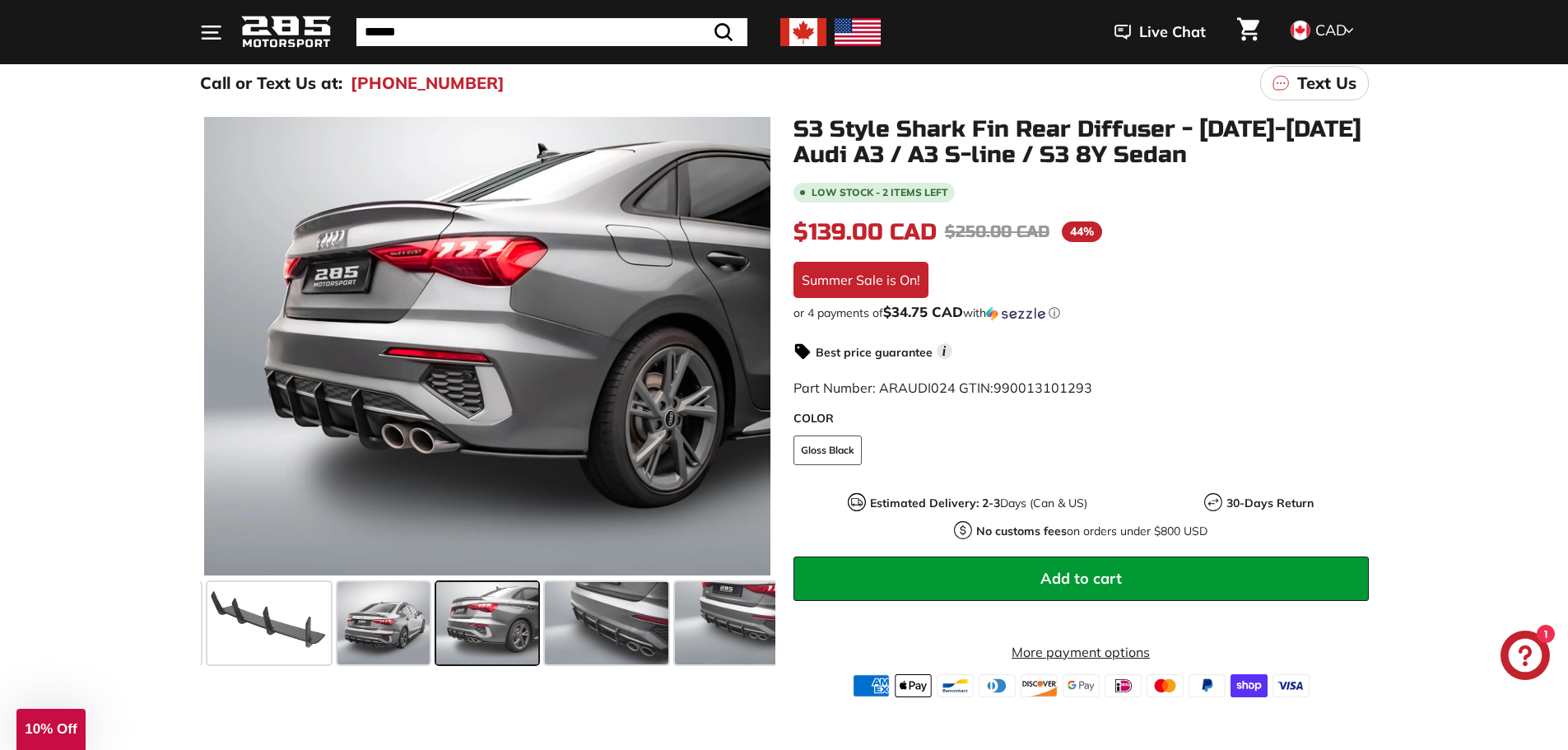
scroll to position [0, 234]
click at [745, 353] on icon at bounding box center [751, 348] width 38 height 38
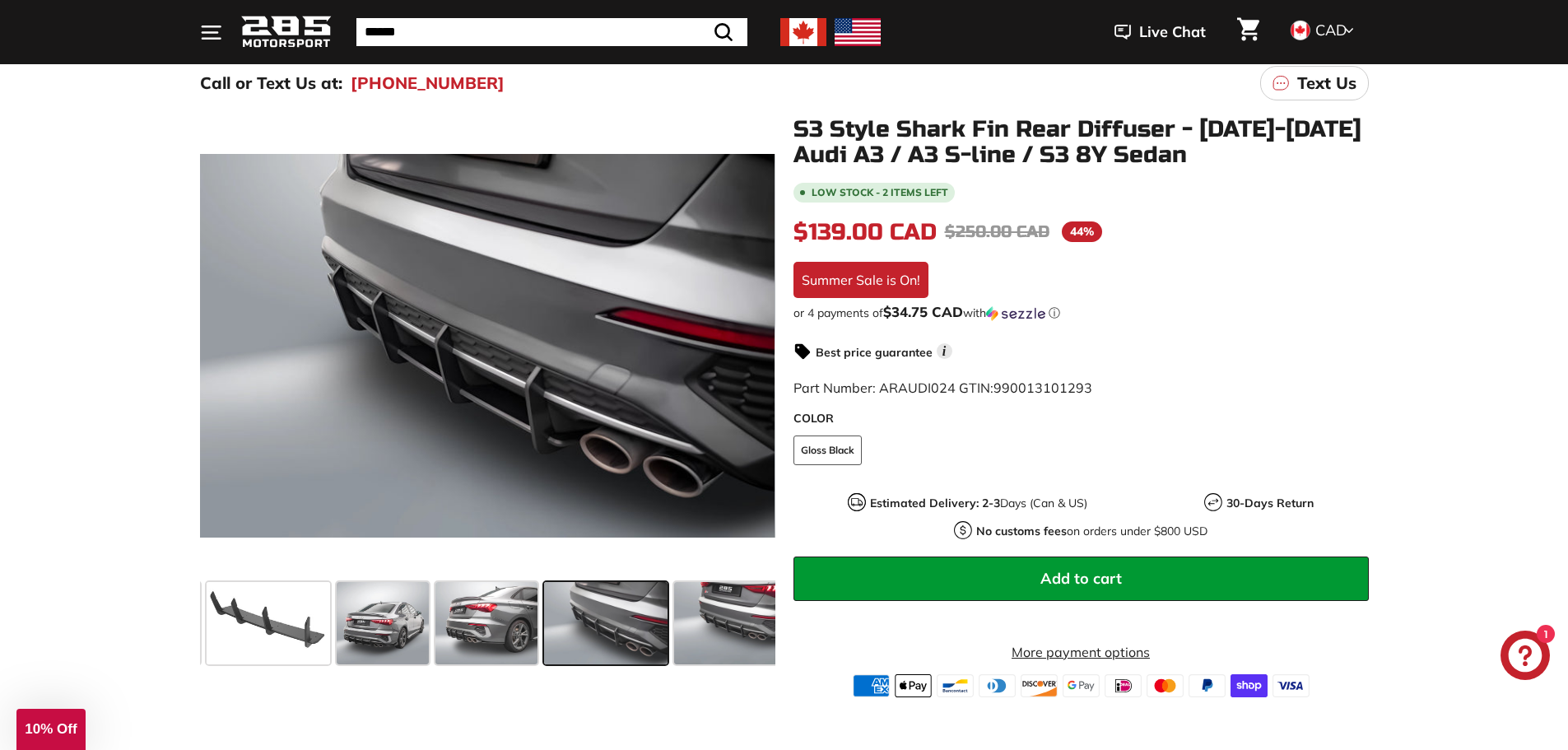
click at [745, 353] on icon at bounding box center [751, 348] width 38 height 38
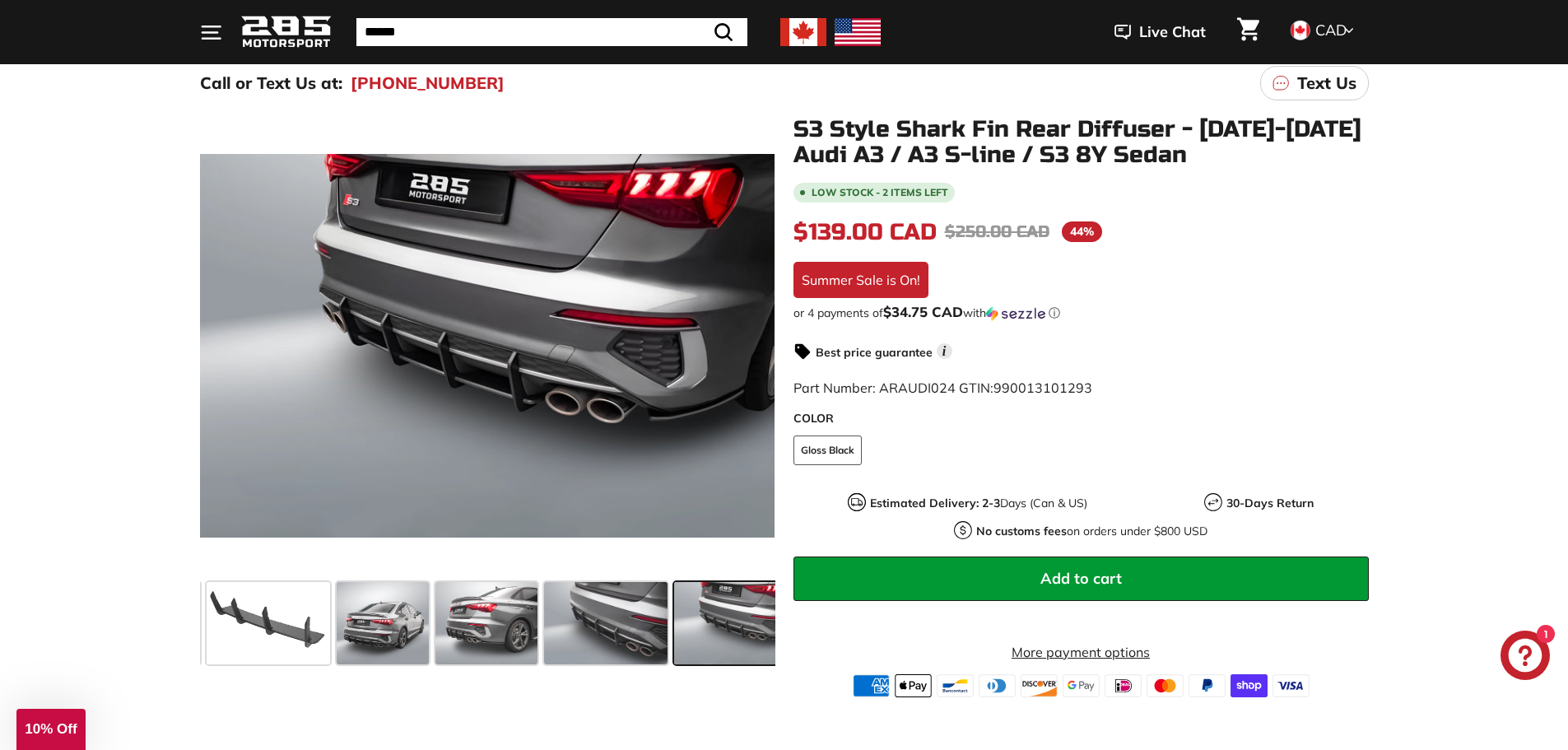
scroll to position [0, 349]
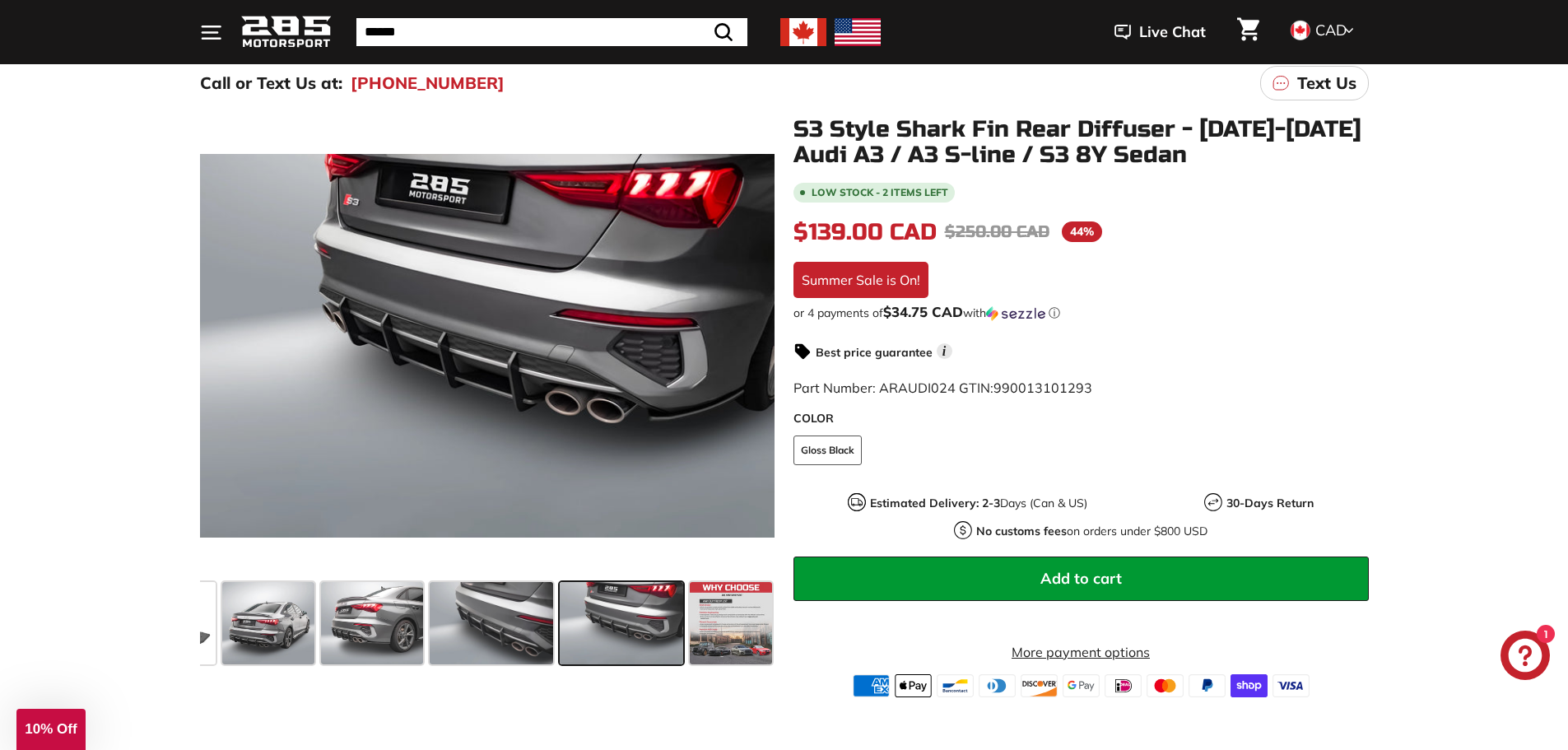
click at [745, 353] on icon at bounding box center [751, 348] width 38 height 38
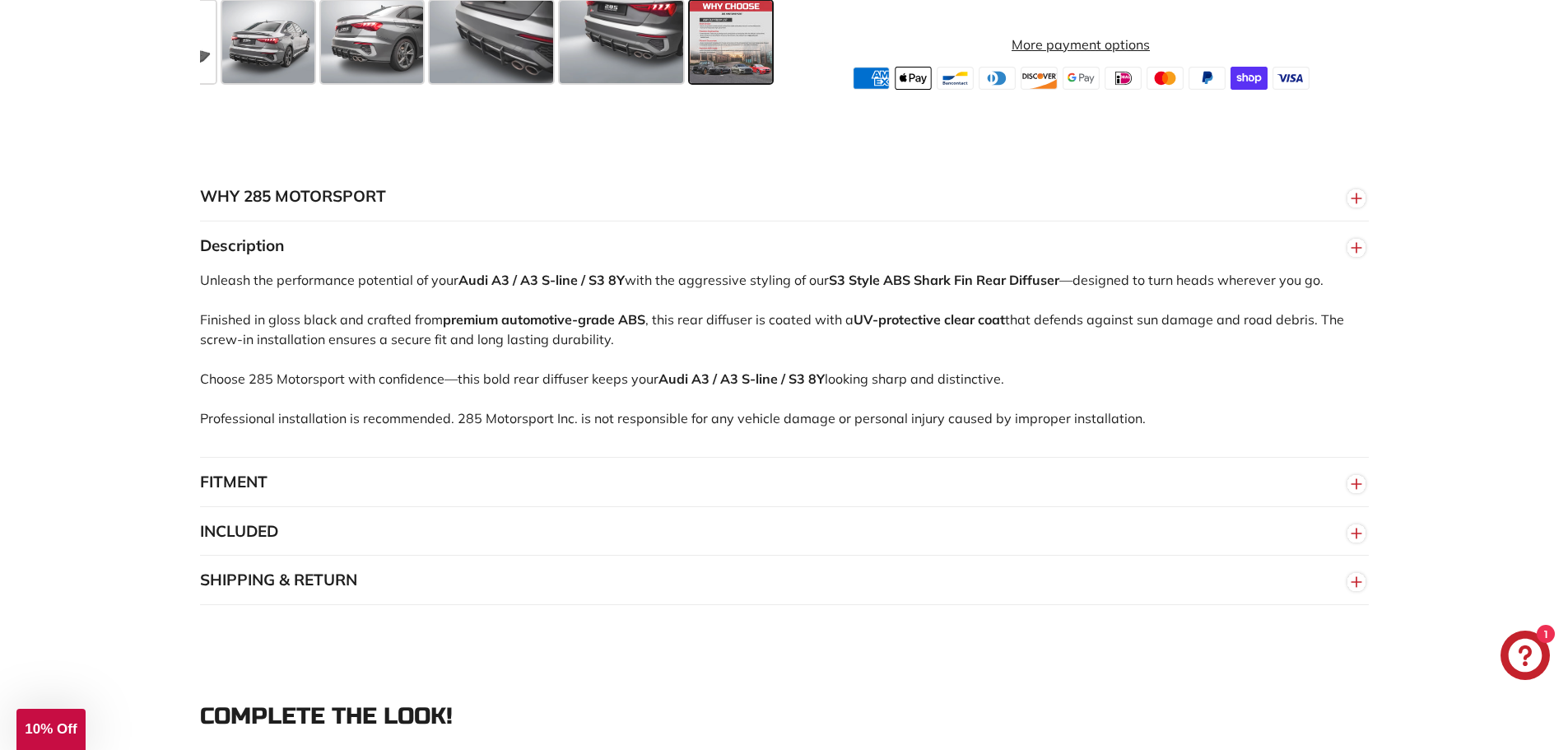
scroll to position [988, 0]
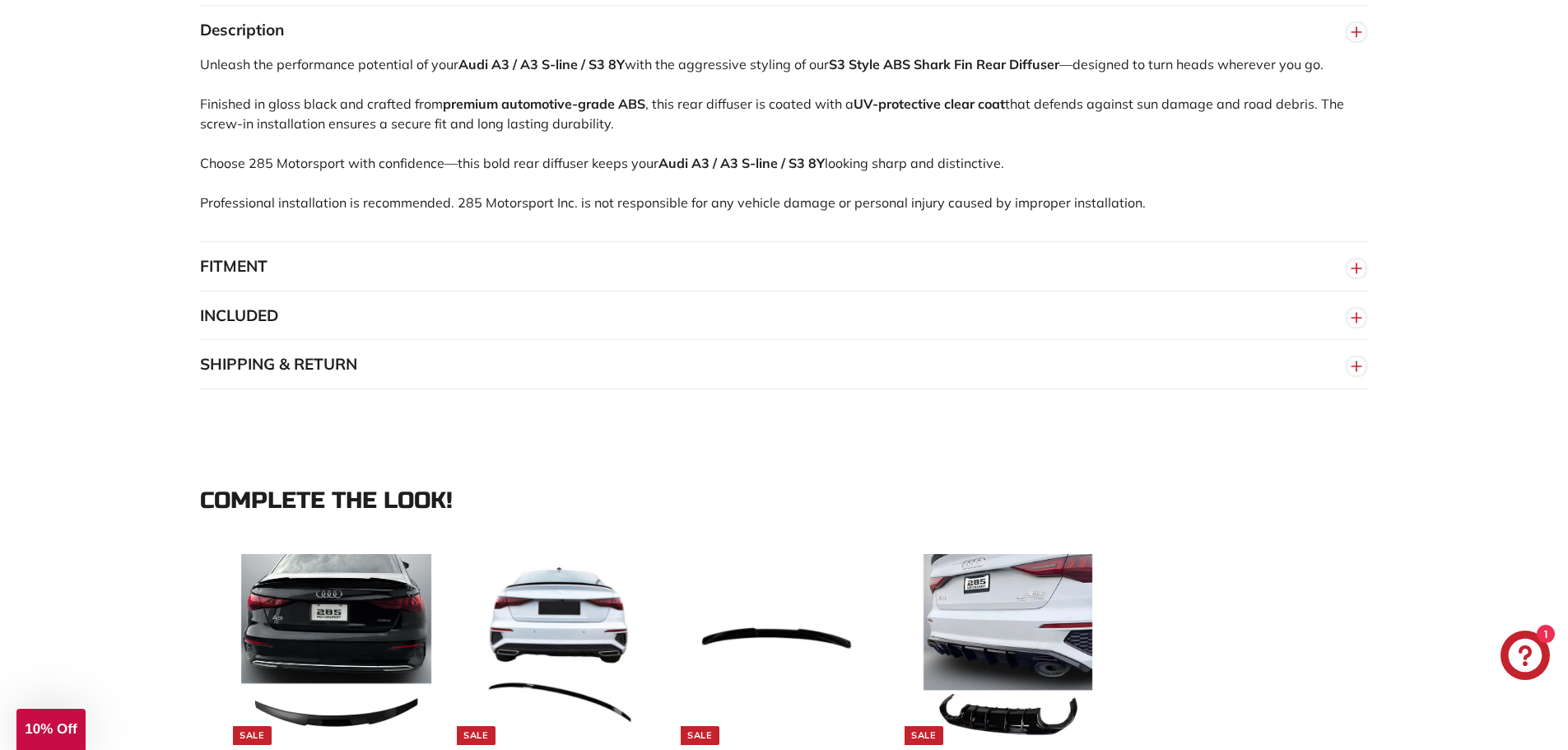
click at [828, 279] on button "FITMENT" at bounding box center [785, 266] width 1169 height 49
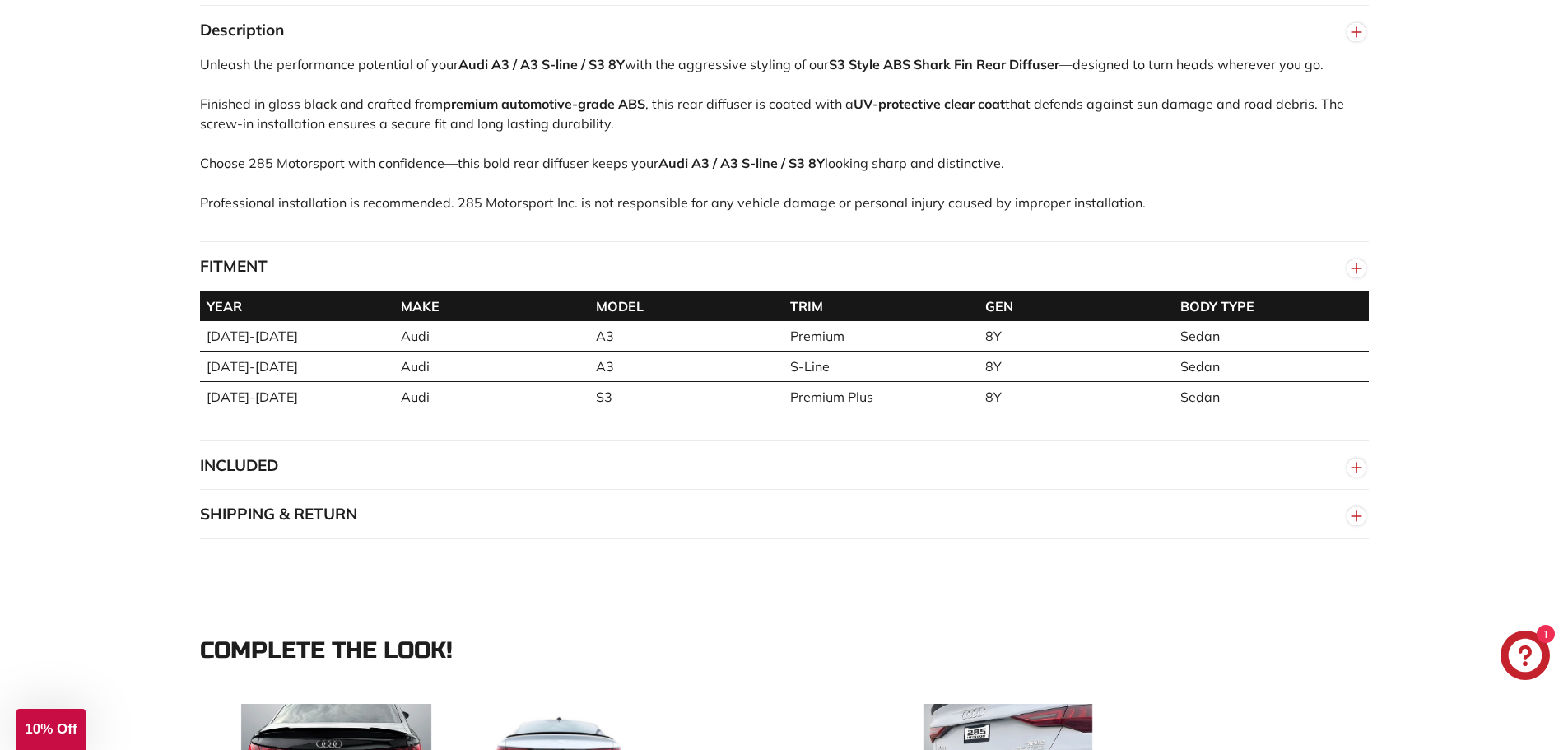
click at [828, 279] on button "FITMENT" at bounding box center [785, 266] width 1169 height 49
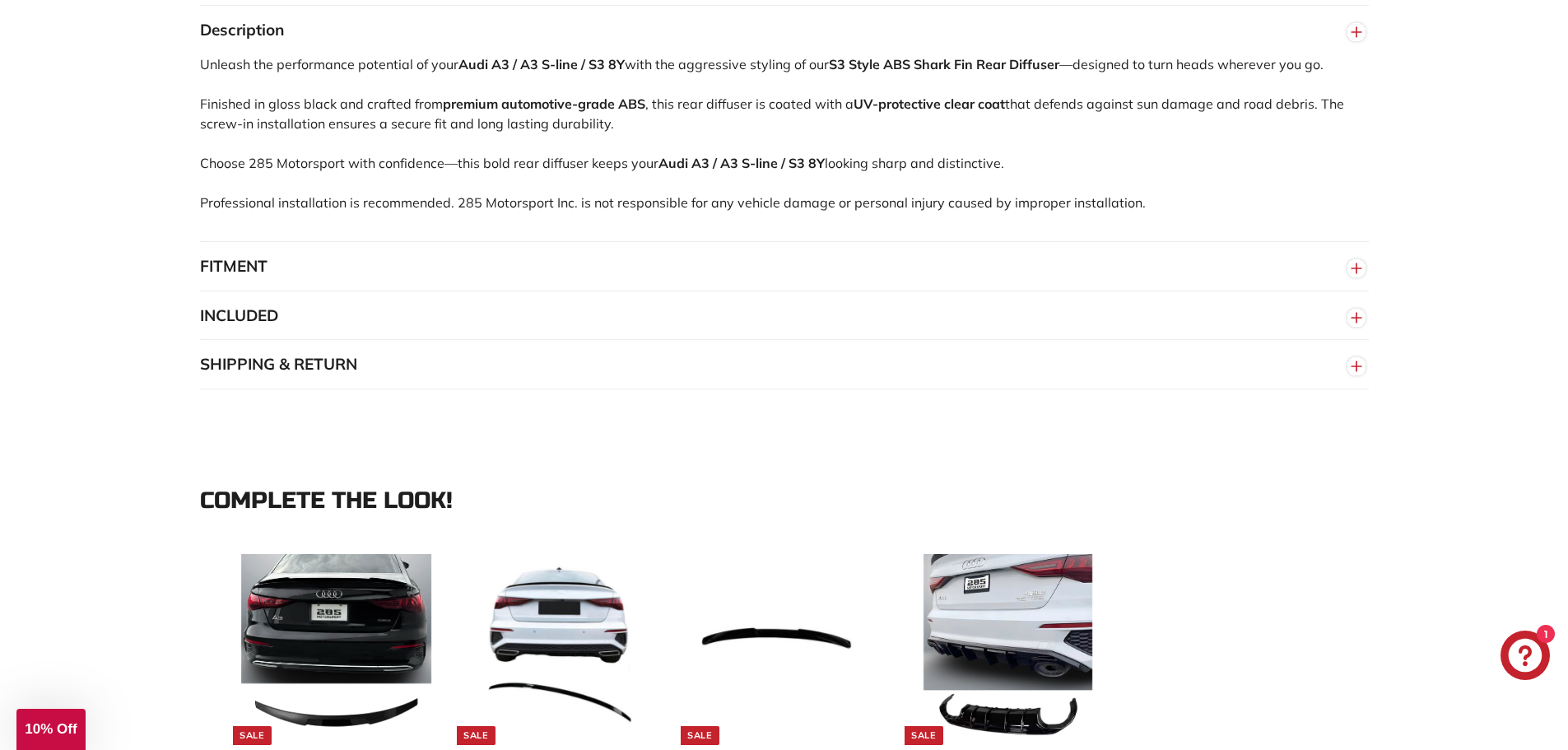
click at [797, 336] on button "INCLUDED" at bounding box center [785, 316] width 1169 height 49
